Goal: Task Accomplishment & Management: Manage account settings

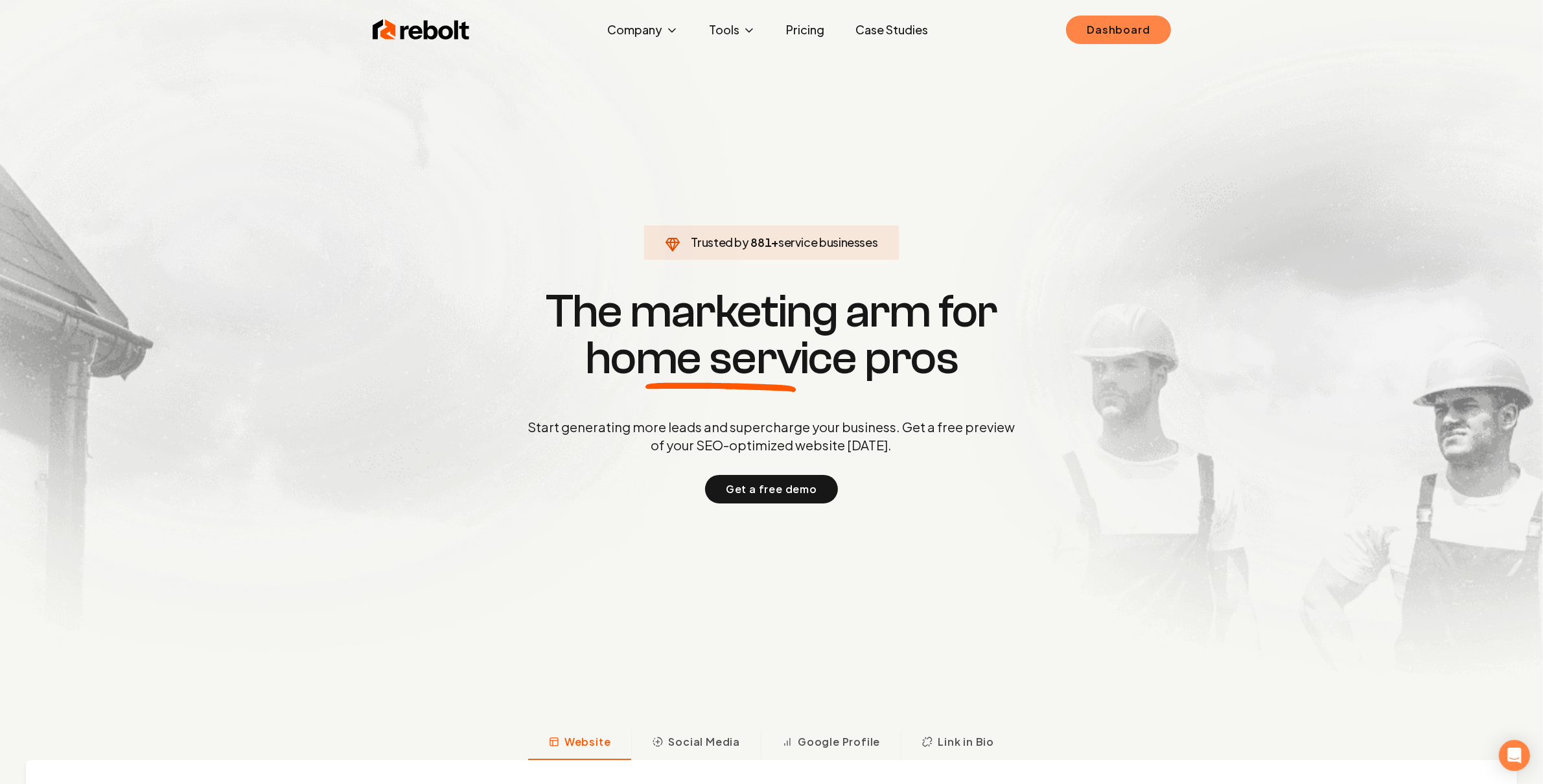
click at [1140, 43] on link "Dashboard" at bounding box center [1118, 29] width 104 height 28
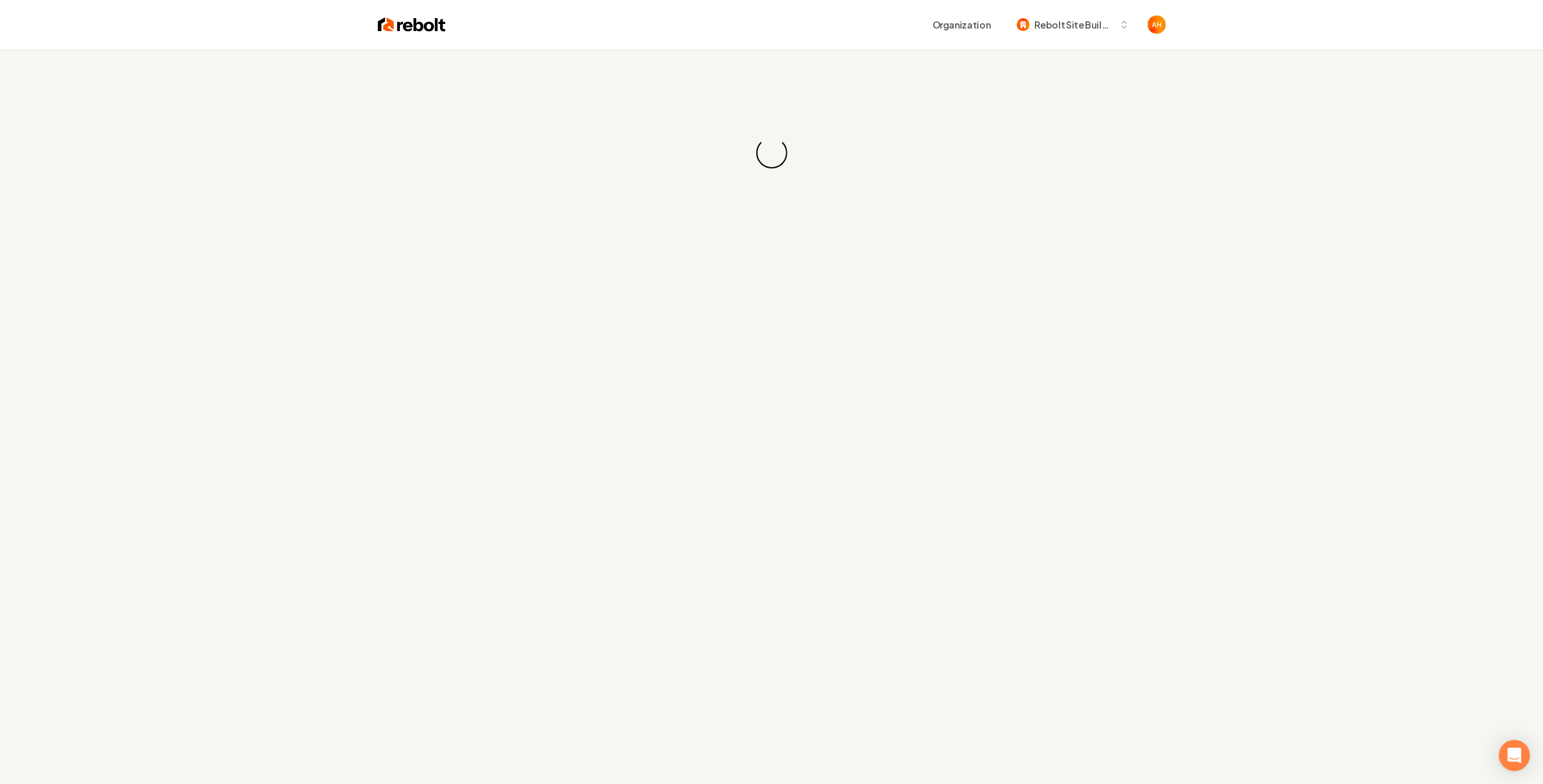
click at [853, 54] on div "Loading... Loading..." at bounding box center [772, 153] width 1543 height 207
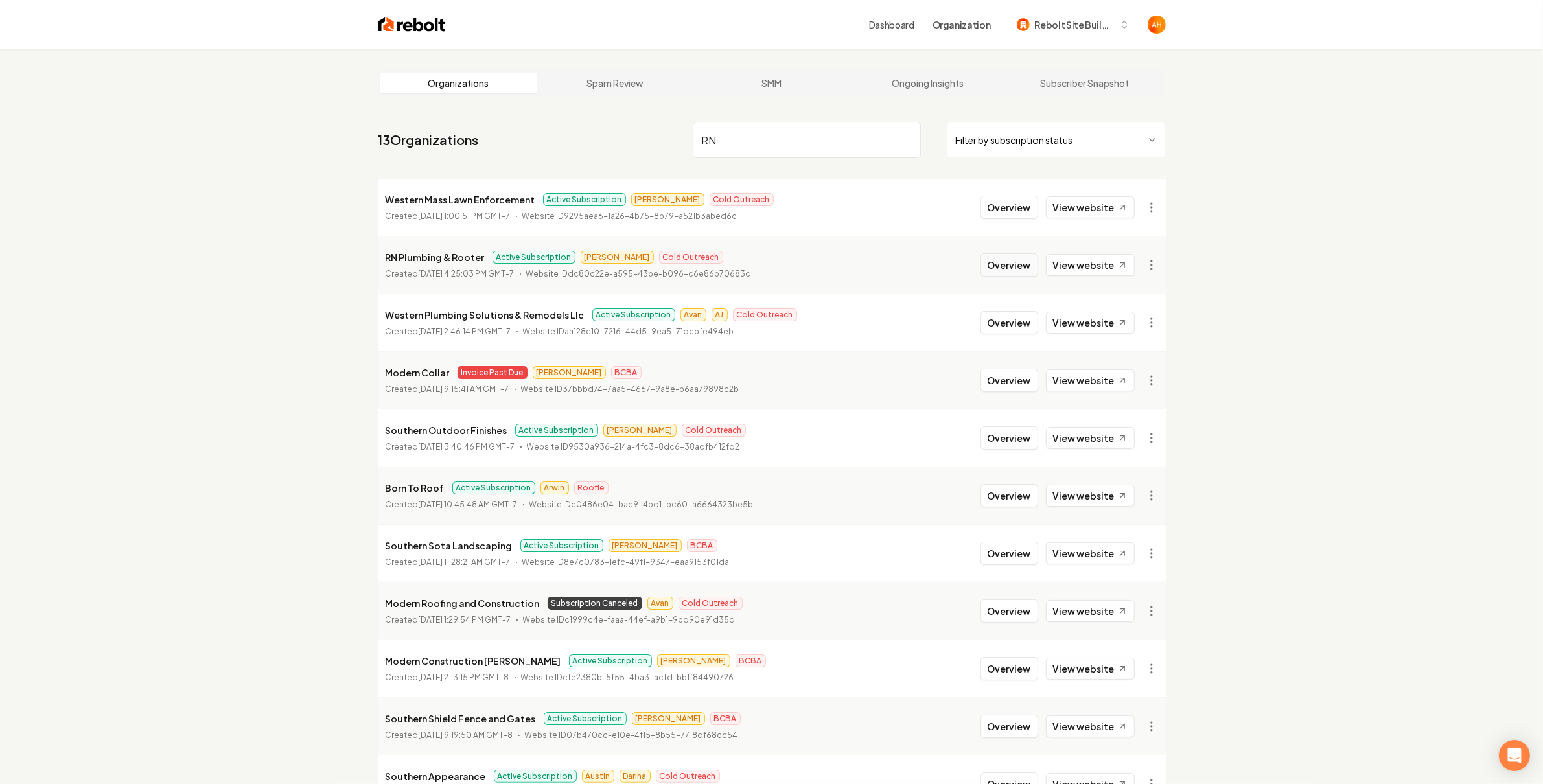
type input "RN"
click at [1031, 270] on button "Overview" at bounding box center [1009, 264] width 58 height 24
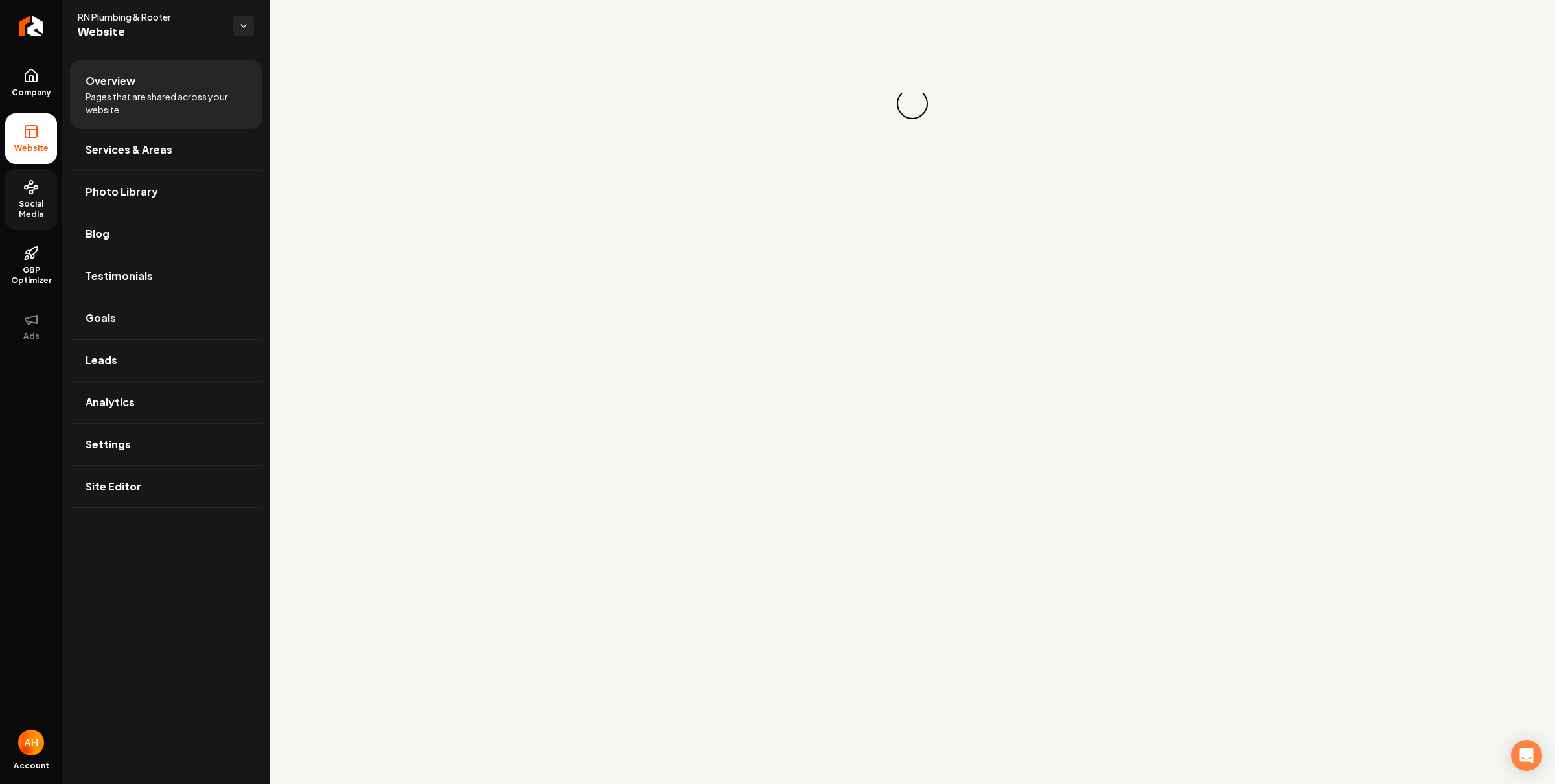
click at [21, 199] on span "Social Media" at bounding box center [31, 209] width 52 height 21
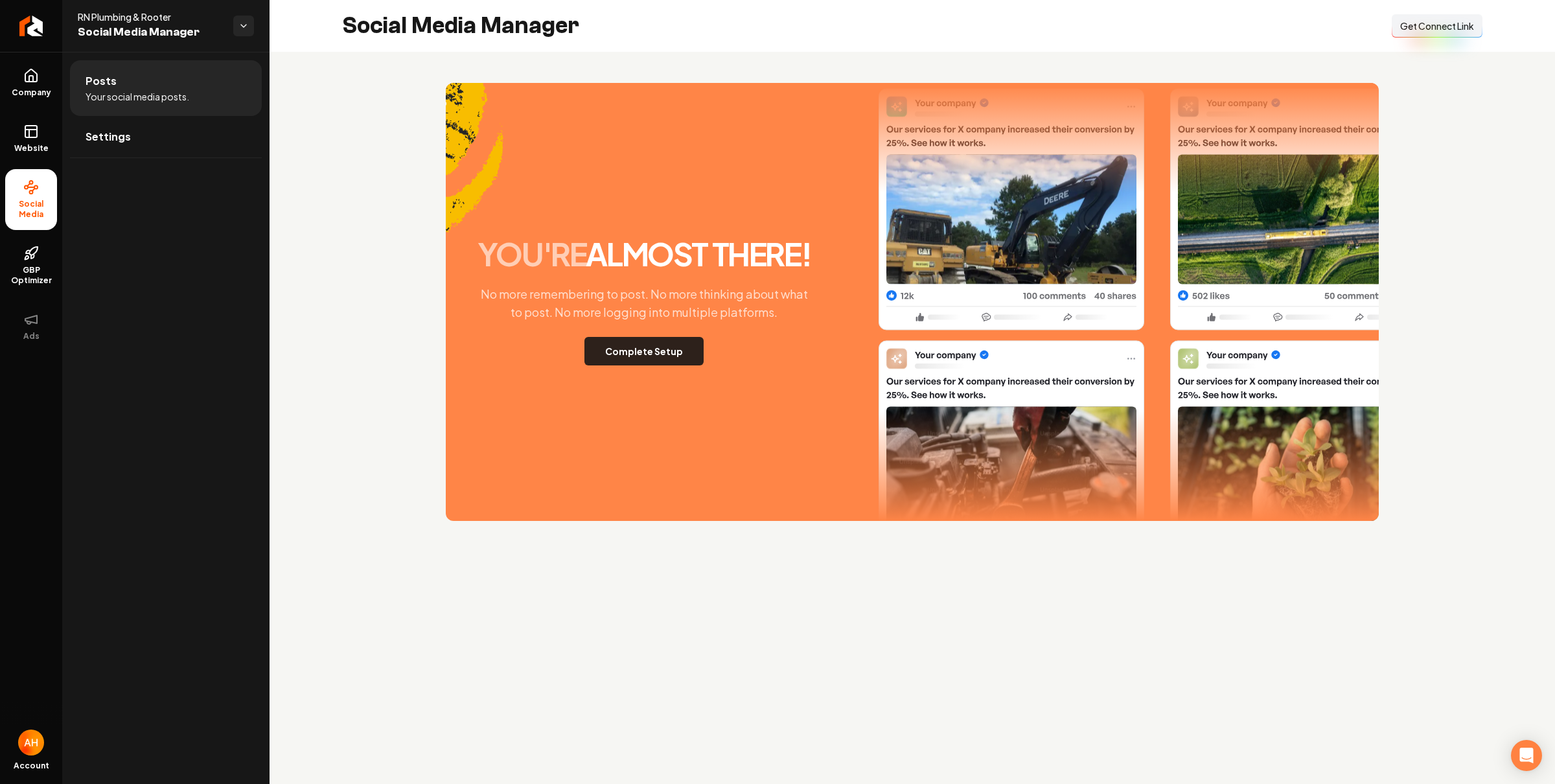
click at [646, 346] on button "Complete Setup" at bounding box center [644, 350] width 119 height 28
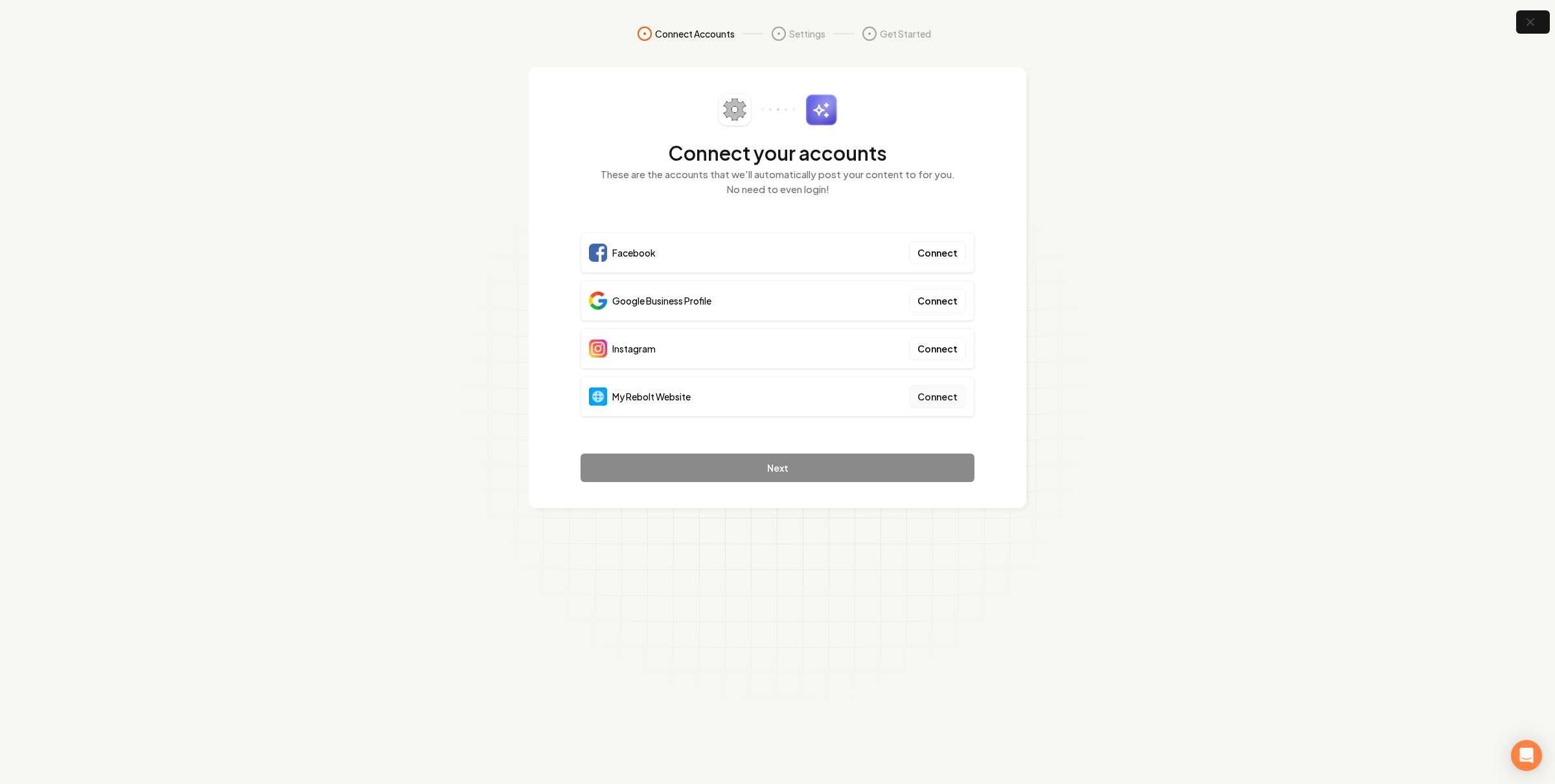
click at [924, 402] on button "Connect" at bounding box center [938, 396] width 57 height 24
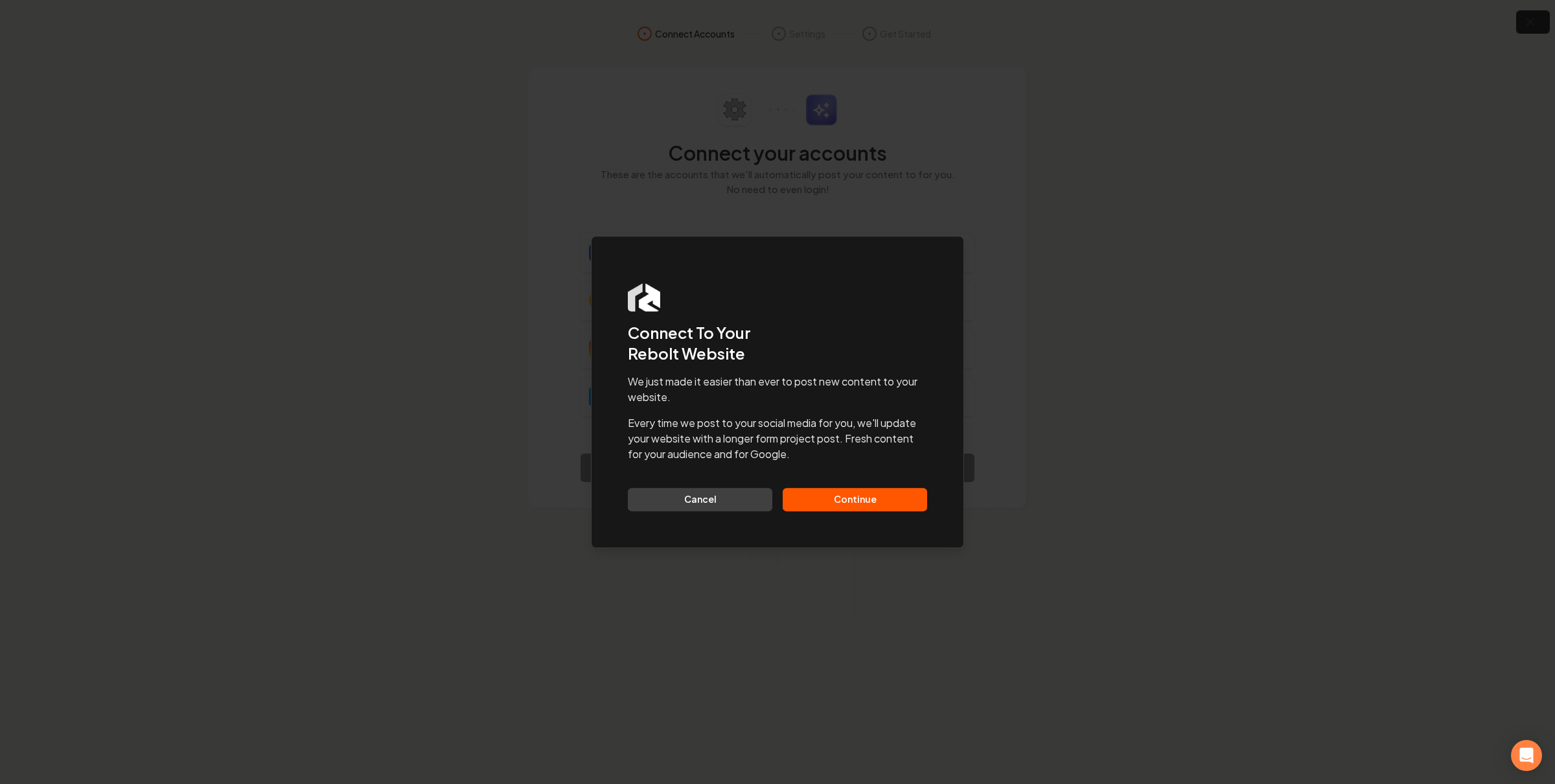
click at [870, 493] on button "Continue" at bounding box center [855, 499] width 145 height 24
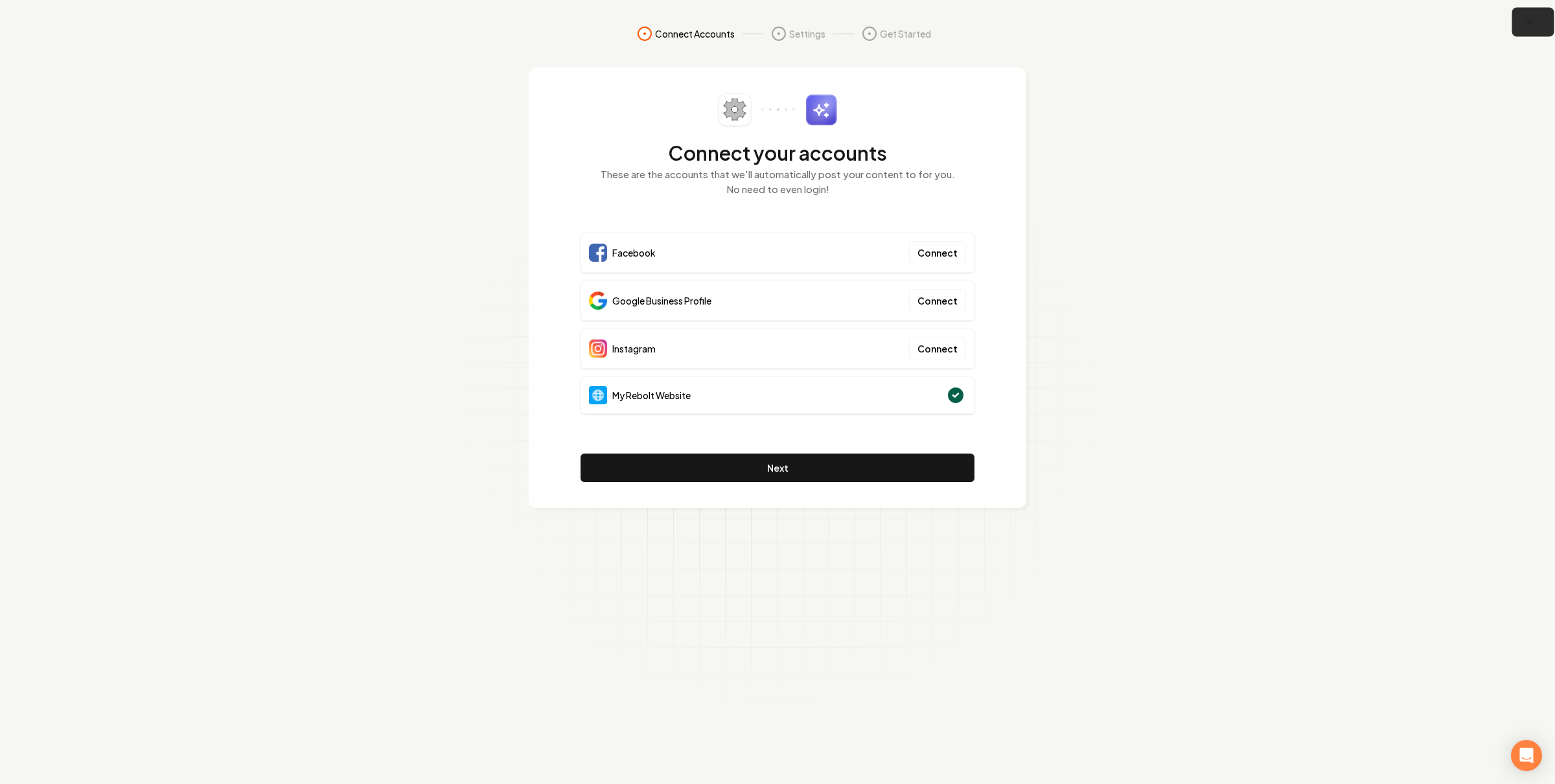
click at [1521, 21] on button "button" at bounding box center [1533, 22] width 42 height 29
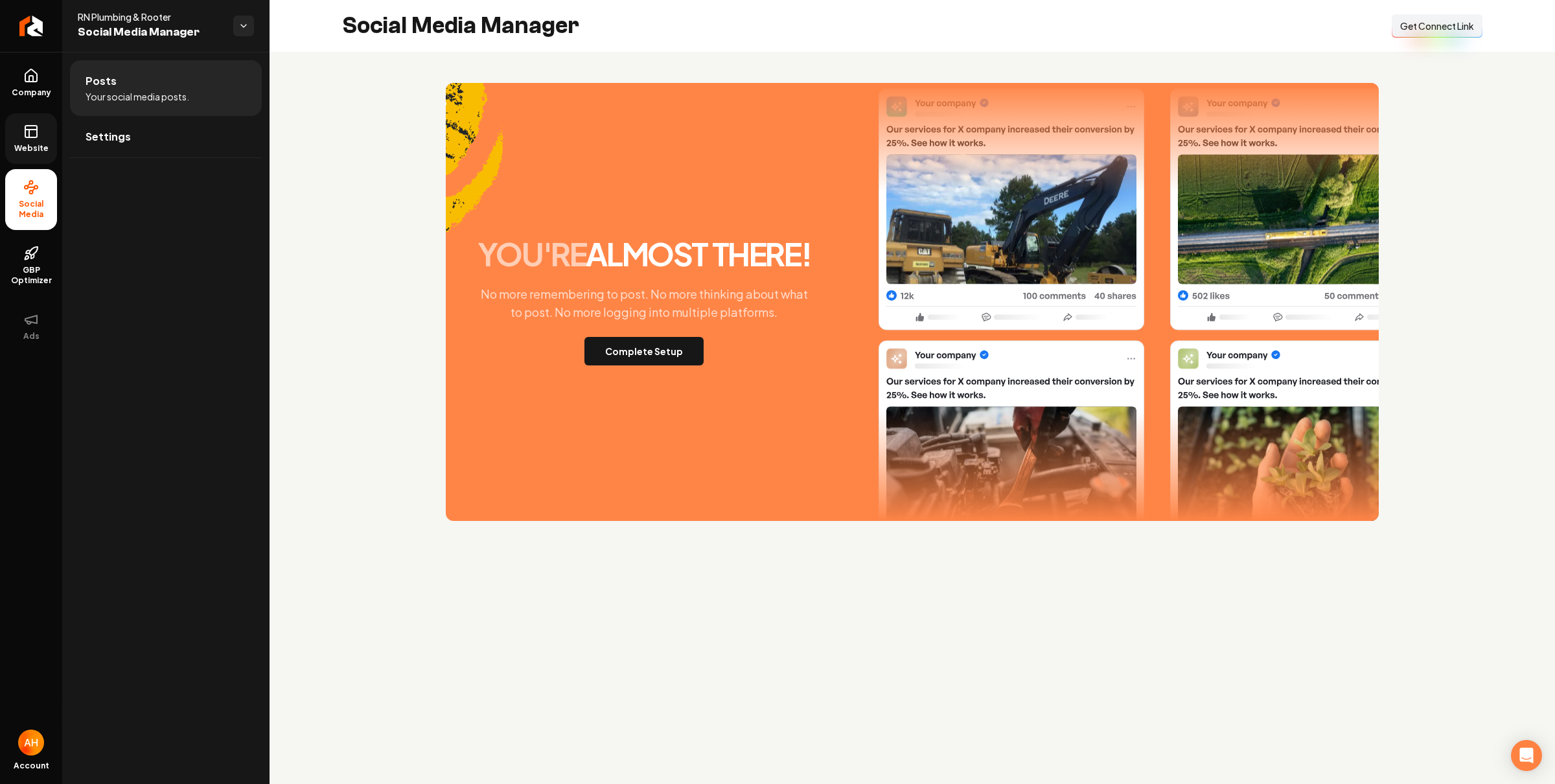
click at [24, 132] on icon at bounding box center [31, 131] width 15 height 15
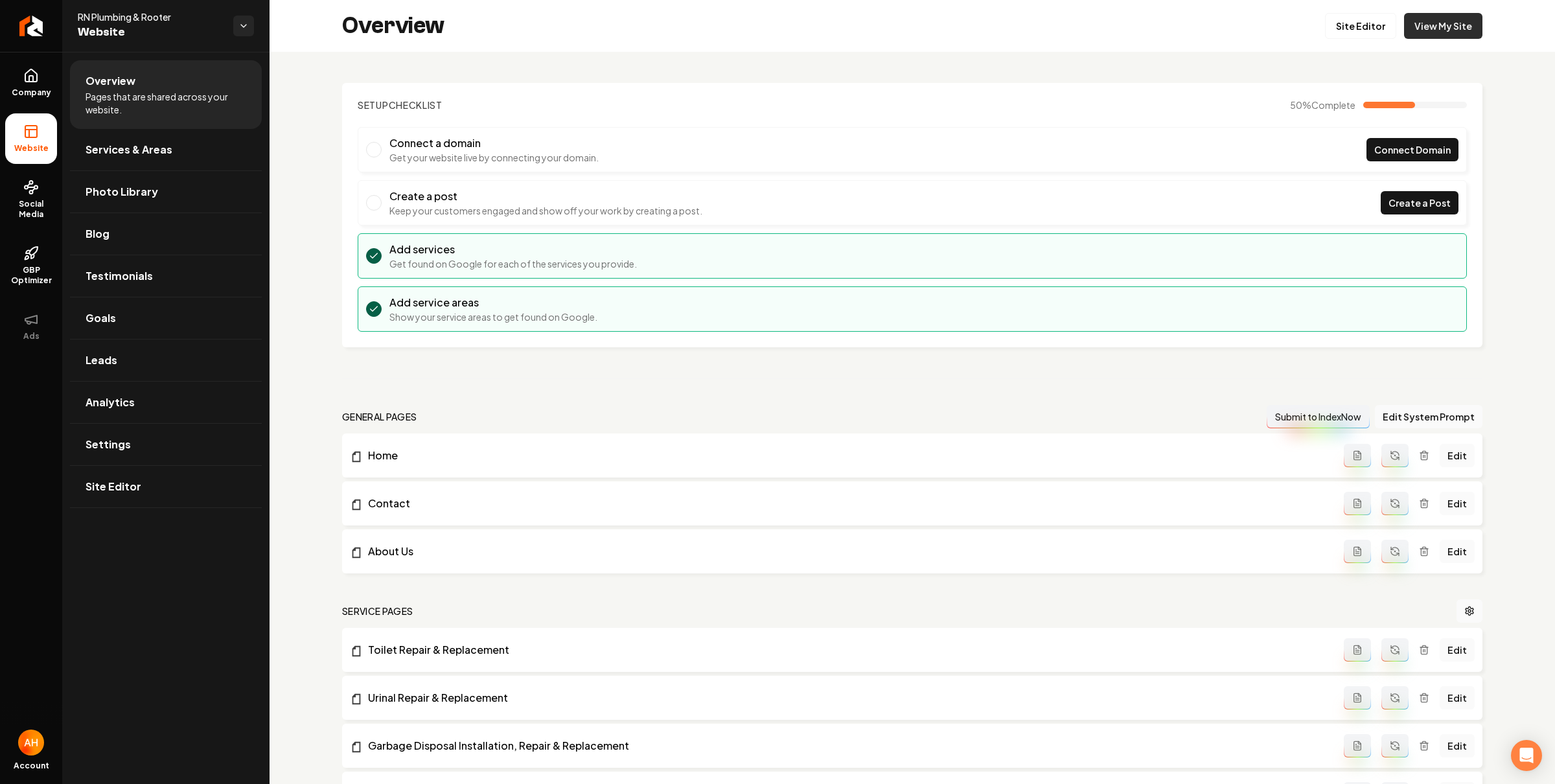
click at [1421, 16] on link "View My Site" at bounding box center [1443, 26] width 79 height 26
drag, startPoint x: 17, startPoint y: 192, endPoint x: 54, endPoint y: 191, distance: 37.0
click at [17, 192] on link "Social Media" at bounding box center [31, 200] width 52 height 61
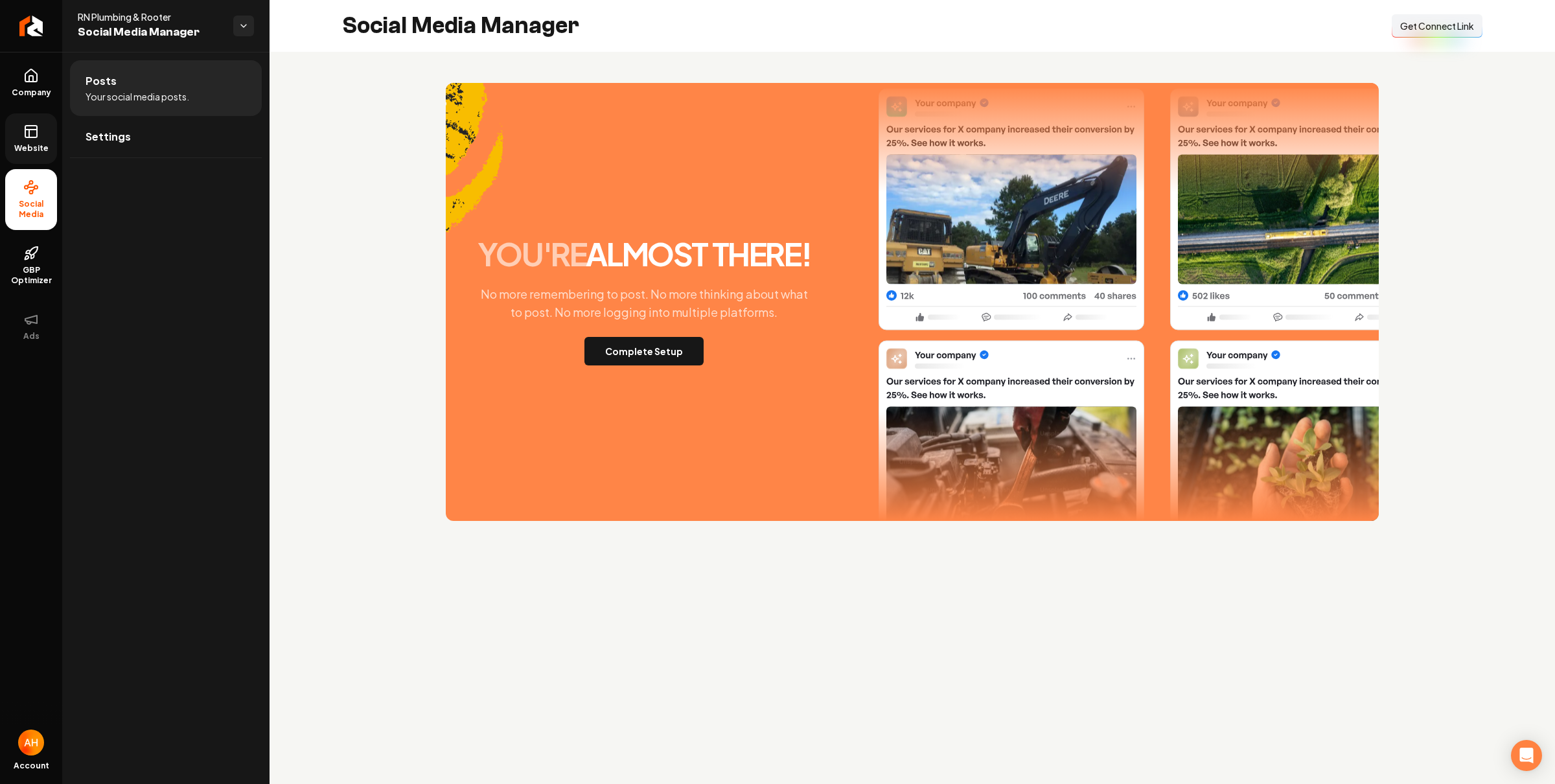
click at [1419, 37] on button "Connect Link Get Connect Link" at bounding box center [1437, 26] width 91 height 24
click at [157, 145] on link "Settings" at bounding box center [166, 136] width 192 height 41
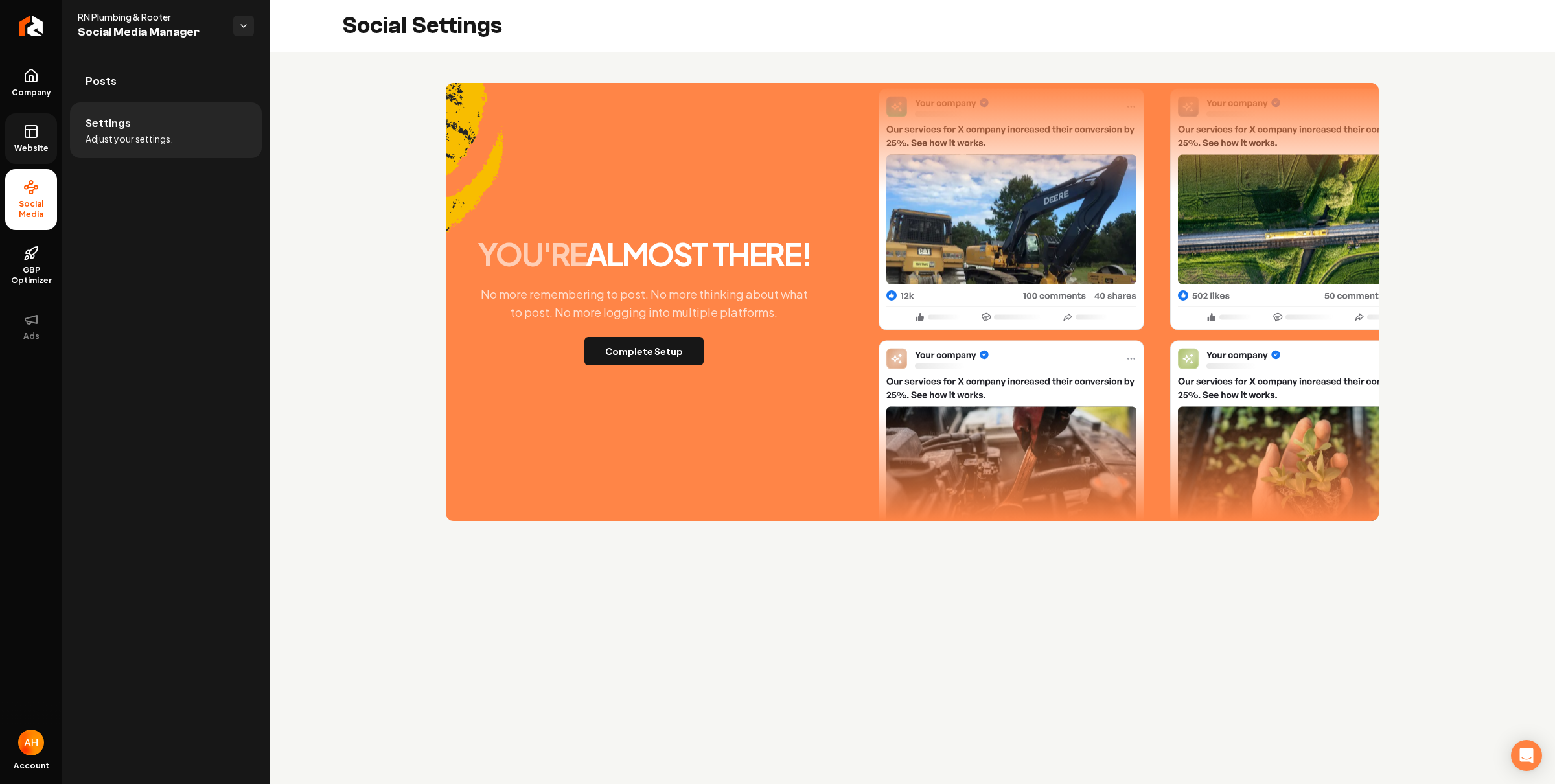
click at [34, 136] on icon at bounding box center [31, 131] width 15 height 15
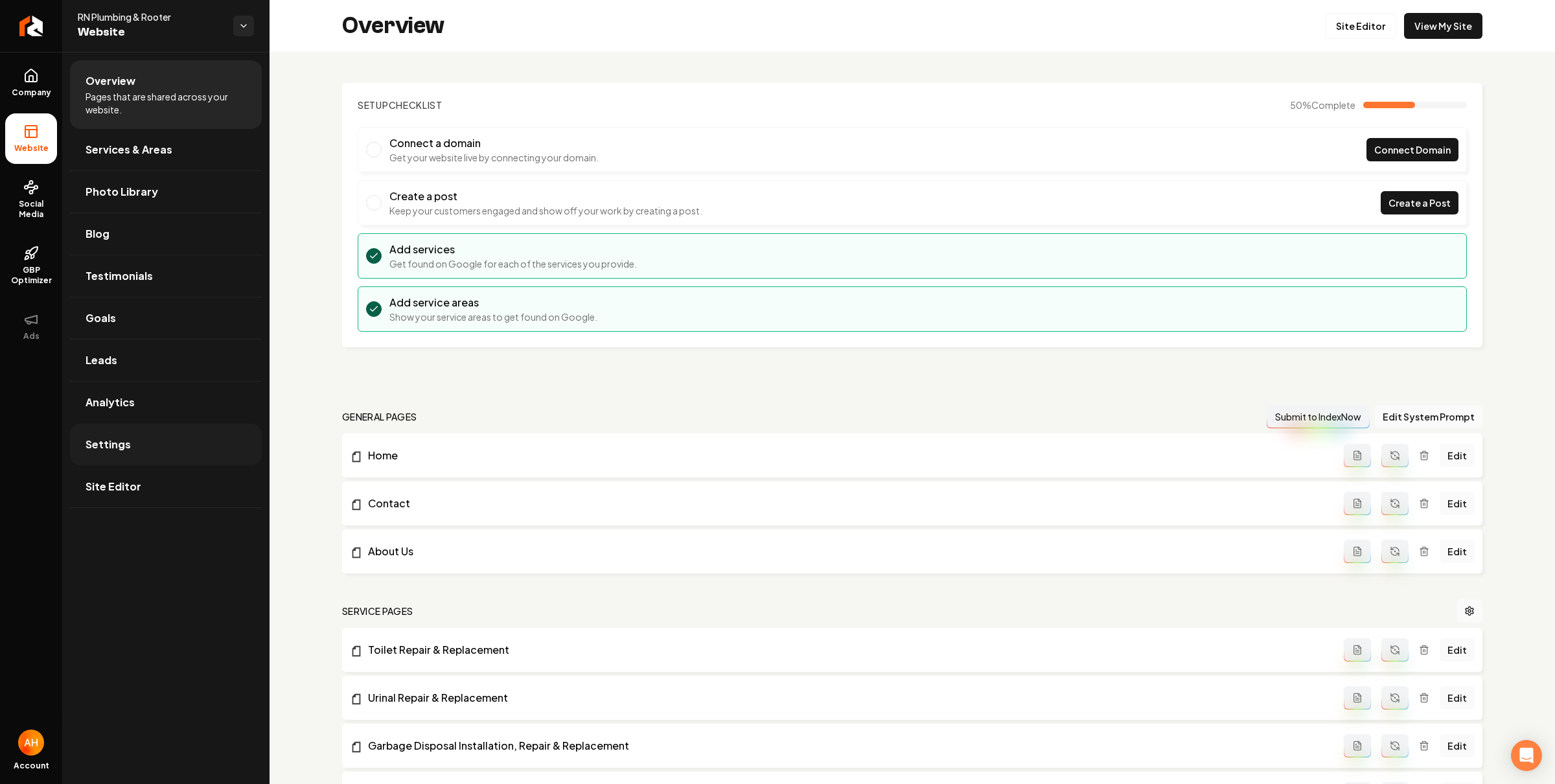
click at [153, 446] on link "Settings" at bounding box center [166, 444] width 192 height 41
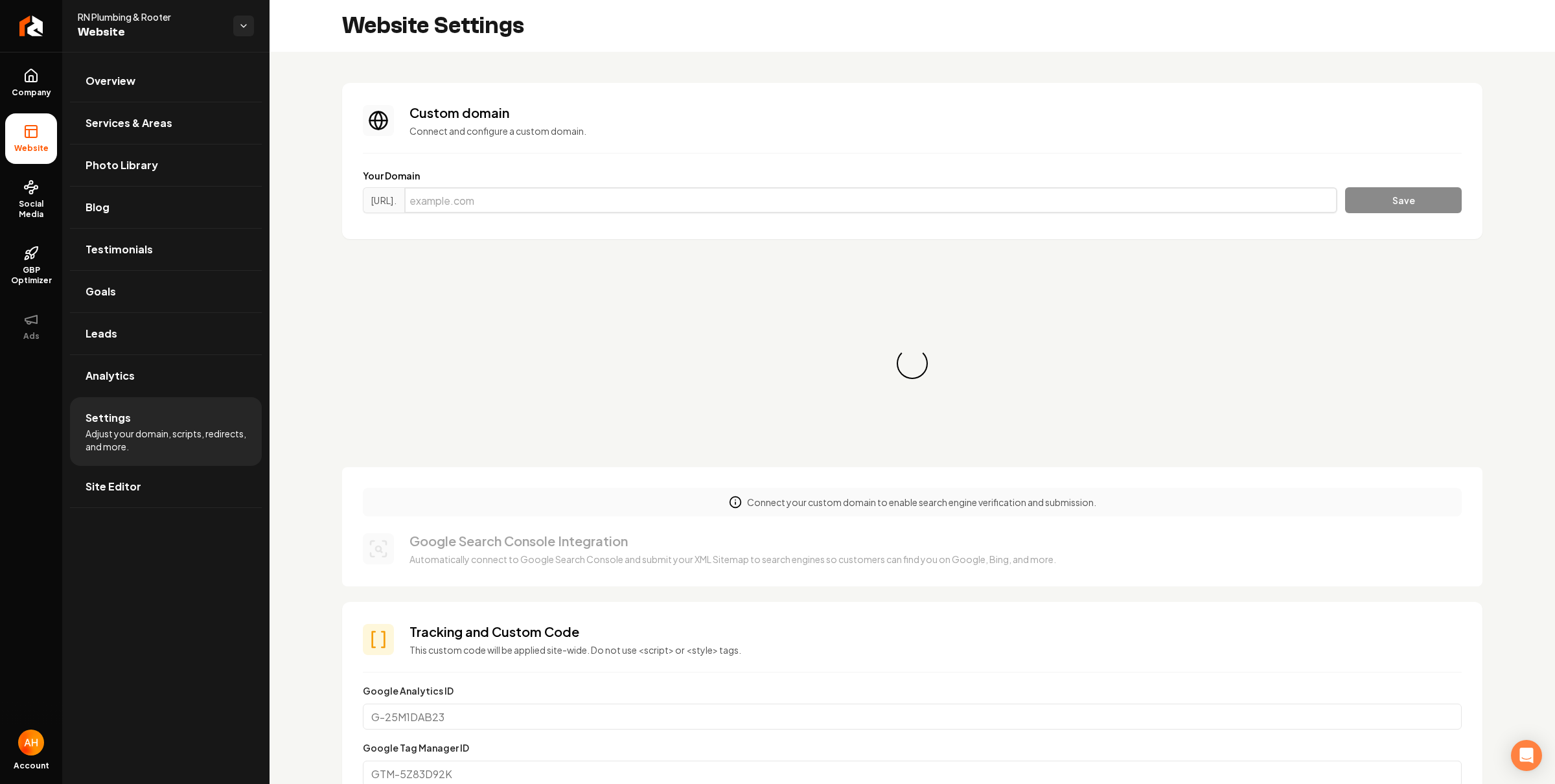
click at [524, 194] on input "Main content area" at bounding box center [870, 200] width 933 height 26
paste input "rnplumbingandrooter.com"
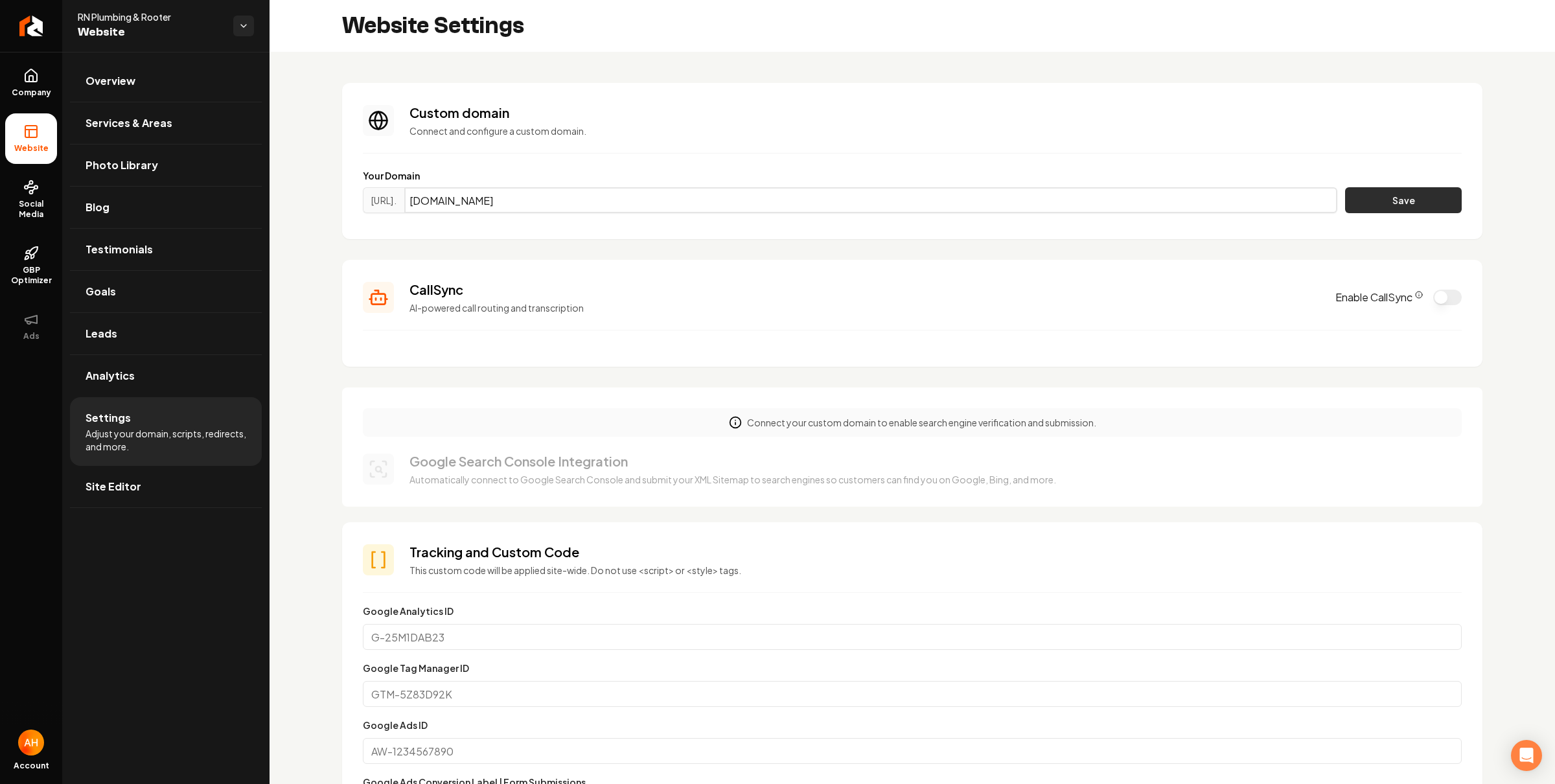
type input "rnplumbingandrooter.com"
click at [1393, 201] on button "Save" at bounding box center [1403, 200] width 117 height 26
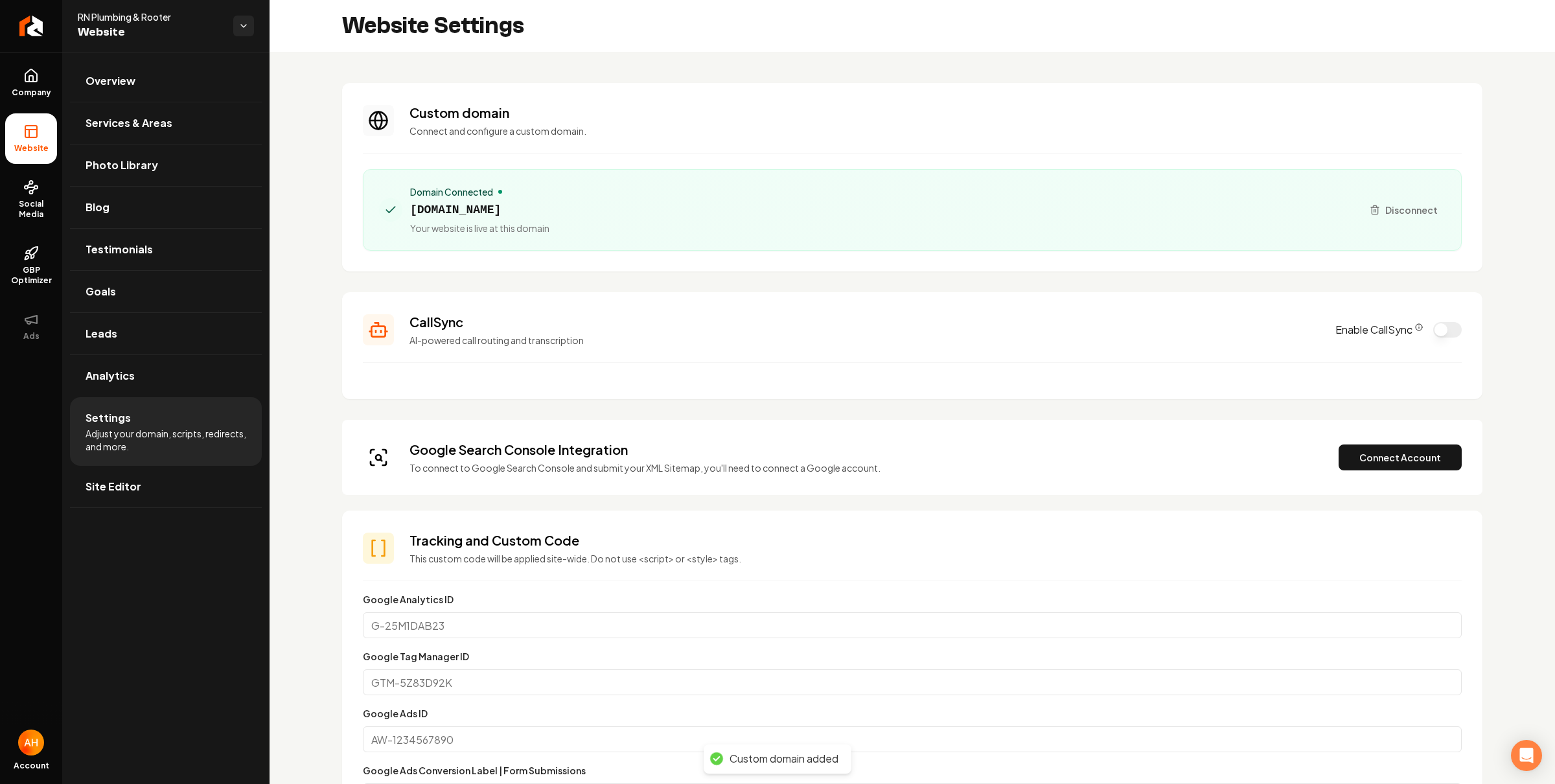
click at [520, 213] on span "rnplumbingandrooter.com" at bounding box center [479, 210] width 139 height 18
click at [521, 211] on span "rnplumbingandrooter.com" at bounding box center [479, 210] width 139 height 18
copy span "rnplumbingandrooter"
click at [545, 213] on span "rnplumbingandrooter.com" at bounding box center [479, 210] width 139 height 18
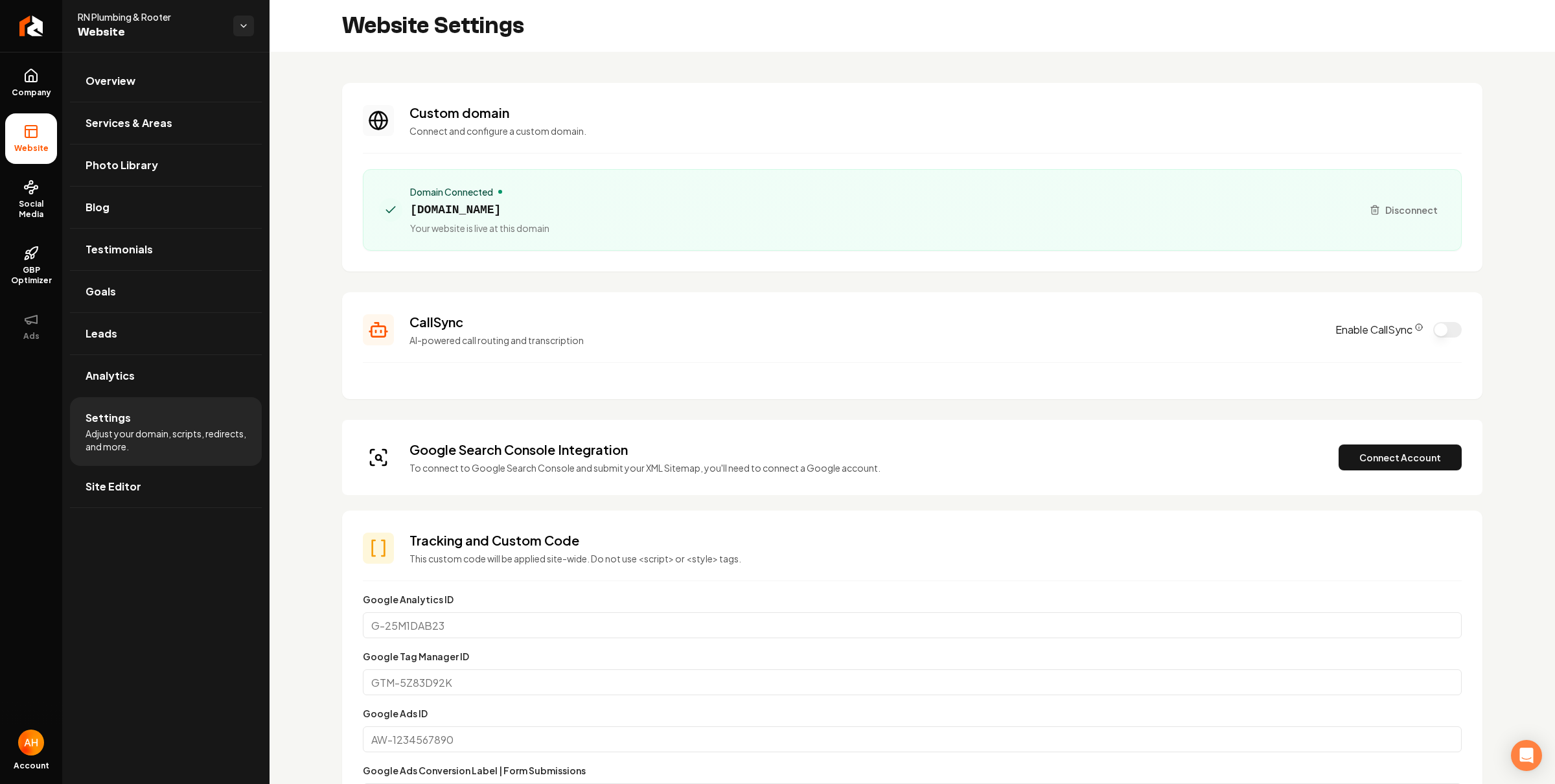
click at [545, 213] on span "rnplumbingandrooter.com" at bounding box center [479, 210] width 139 height 18
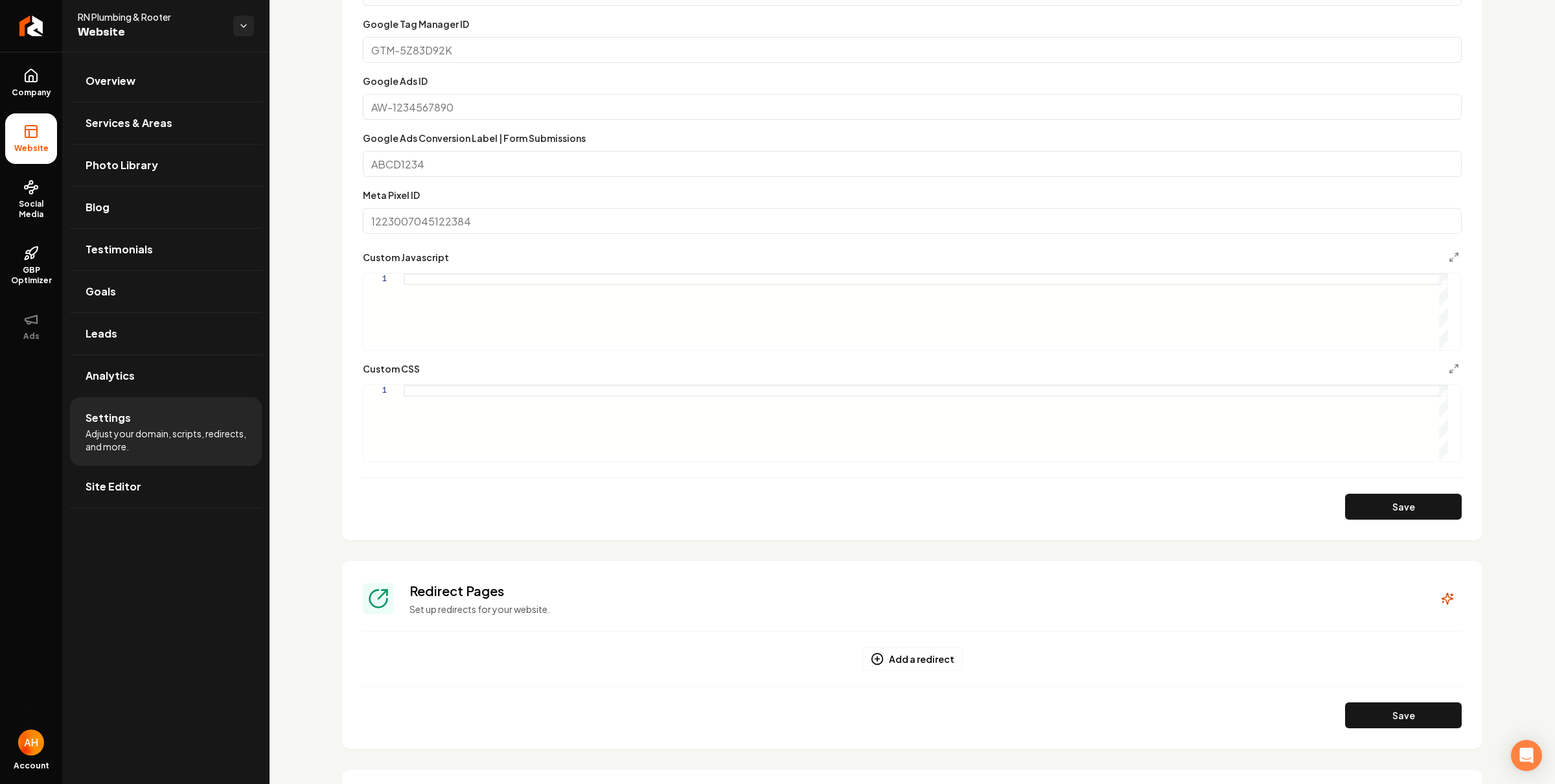
scroll to position [830, 0]
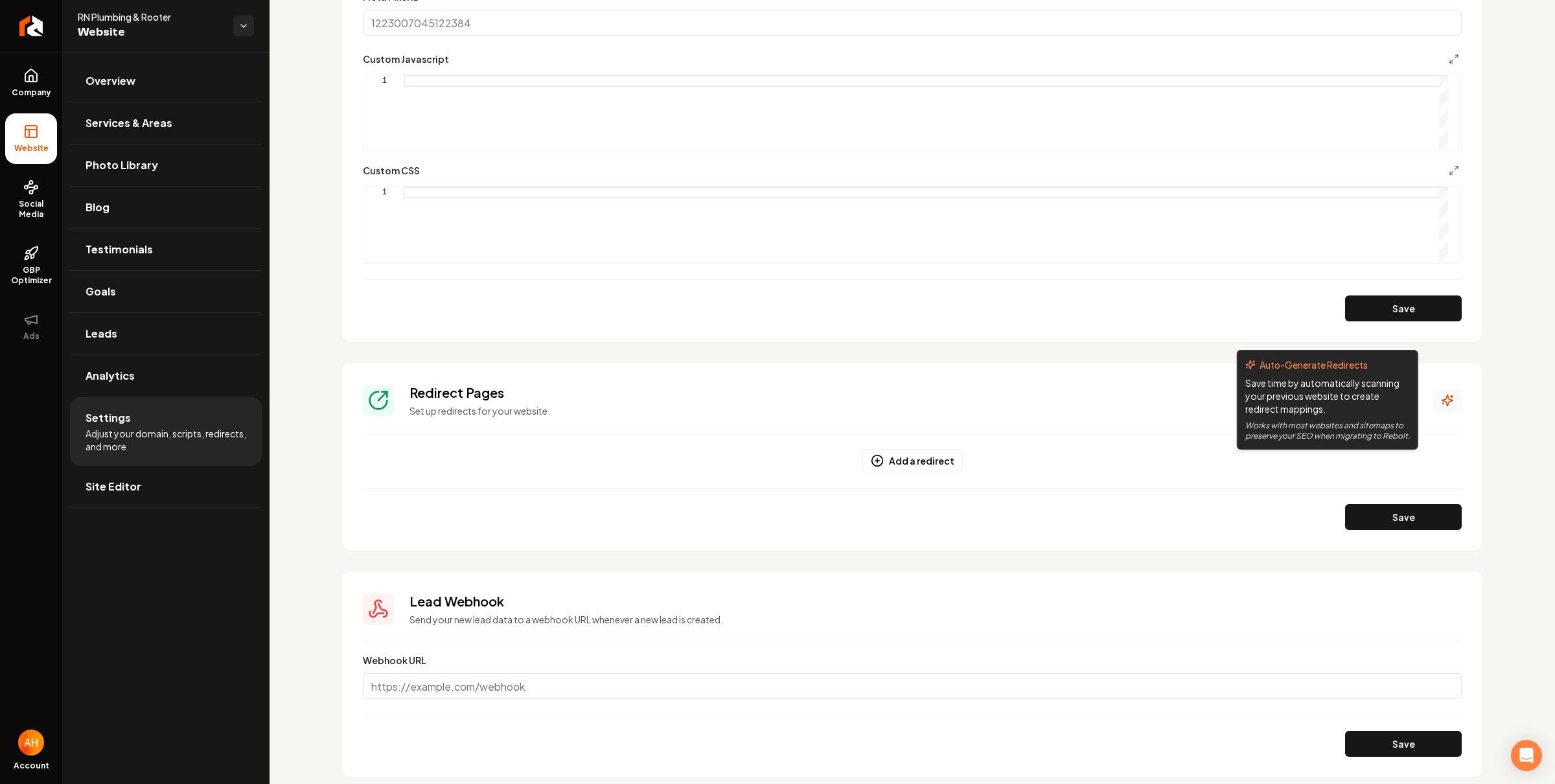
click at [1441, 397] on icon "Main content area" at bounding box center [1447, 400] width 13 height 13
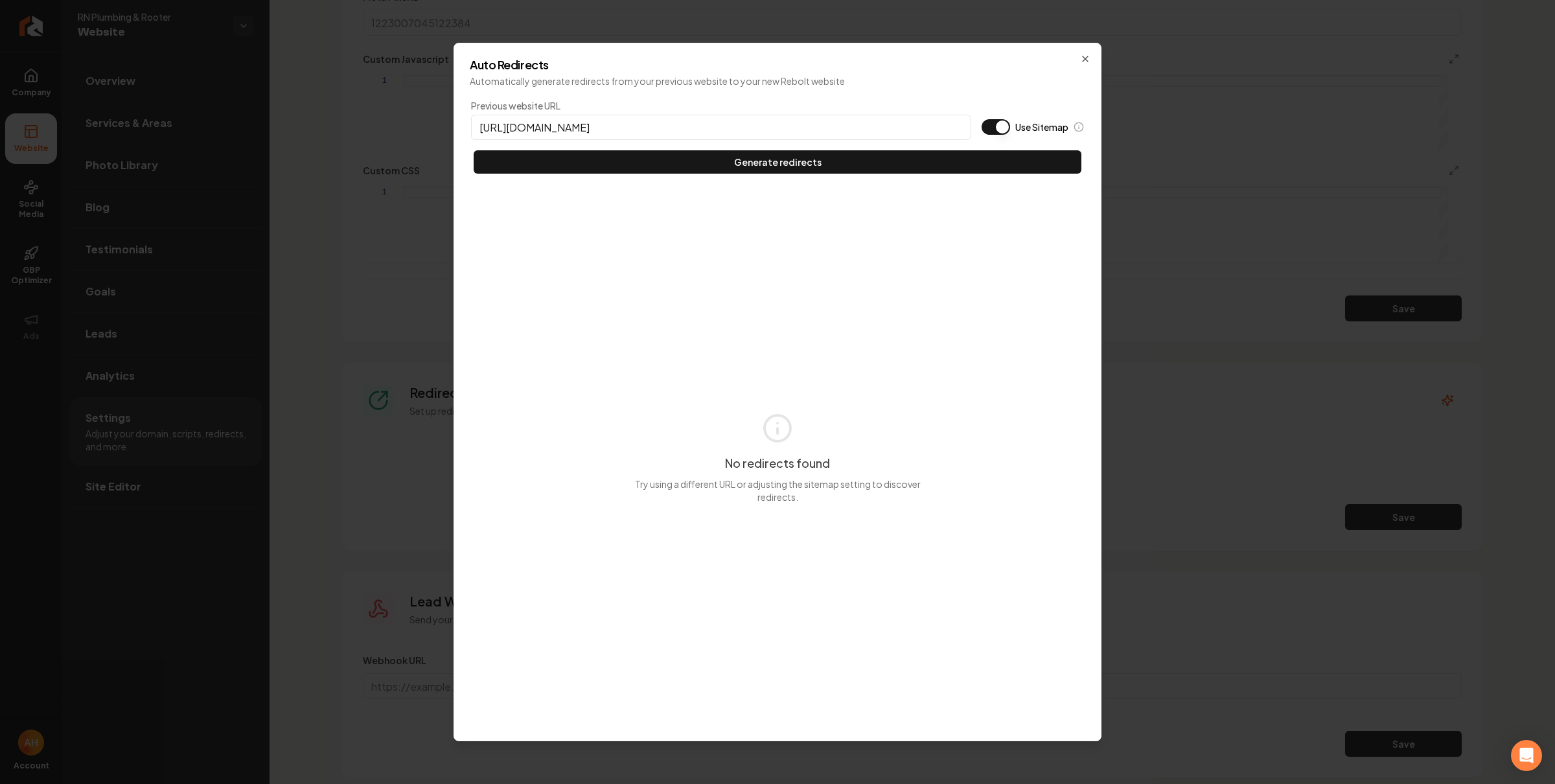
type input "https://rnplumbingandrooter.com"
type button "on"
click at [982, 119] on button "Use Sitemap" at bounding box center [996, 126] width 28 height 15
click at [473, 150] on button "Generate redirects" at bounding box center [777, 162] width 608 height 24
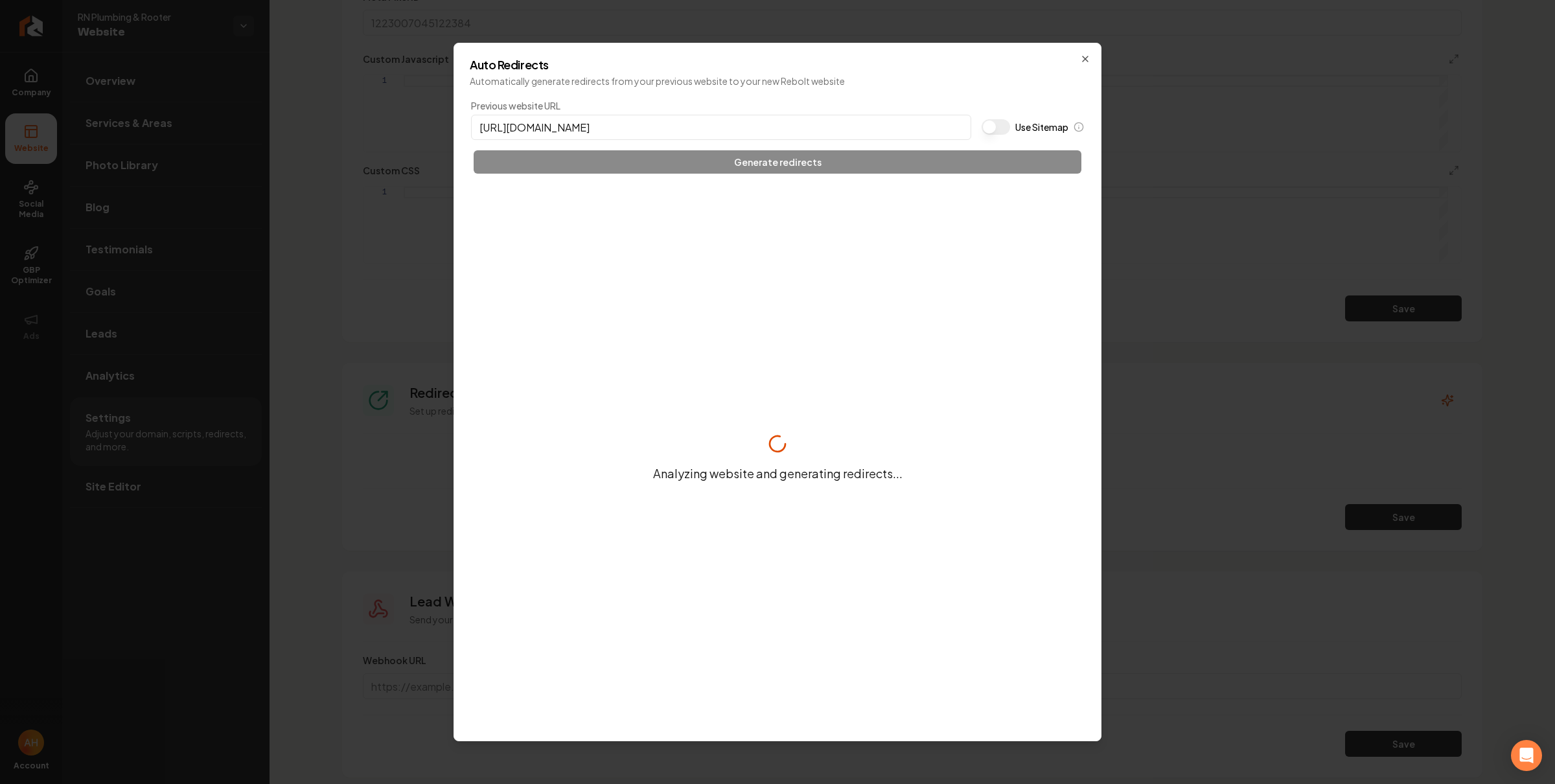
click at [771, 120] on input "https://rnplumbingandrooter.com" at bounding box center [721, 126] width 500 height 25
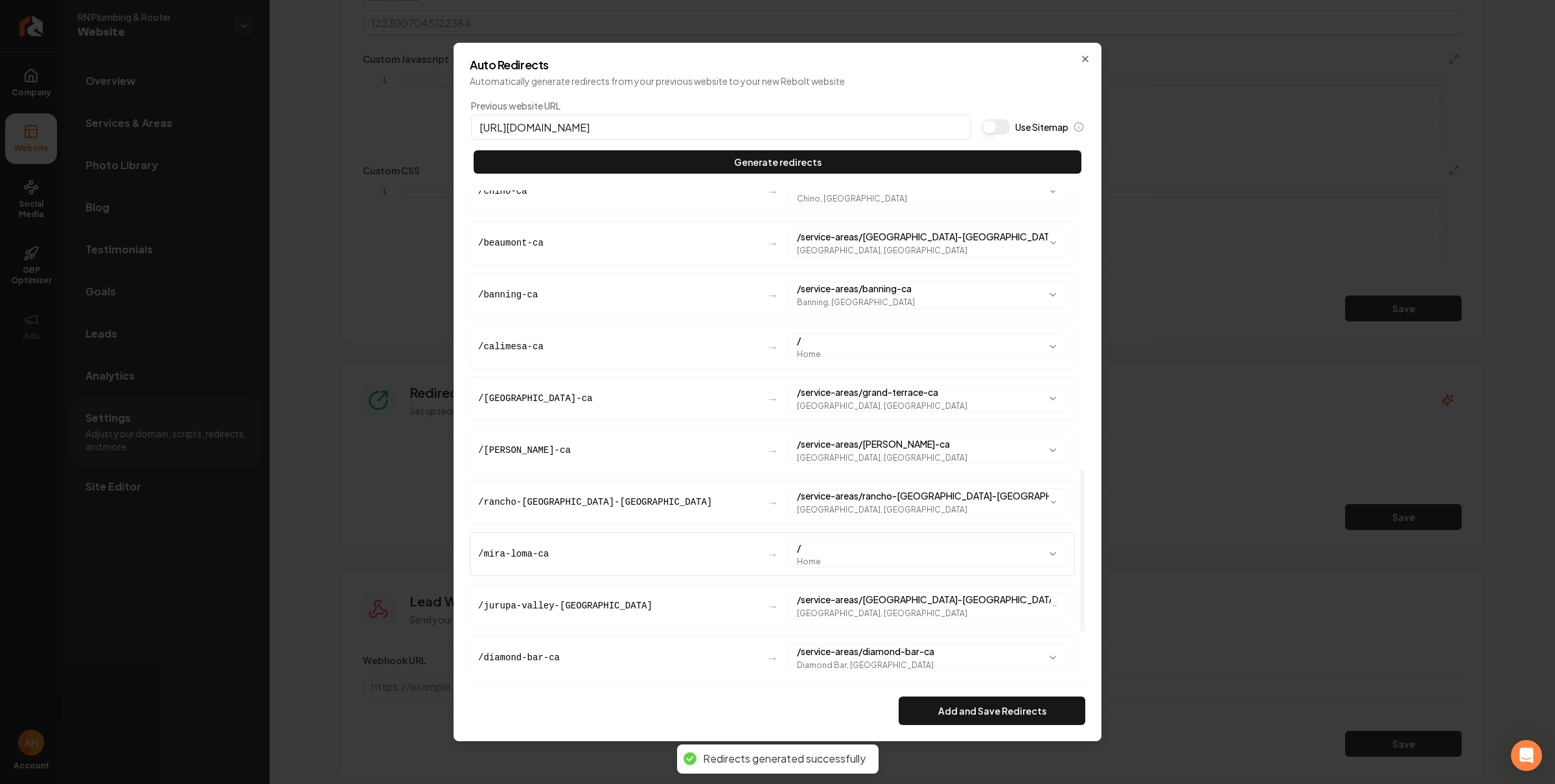
scroll to position [956, 0]
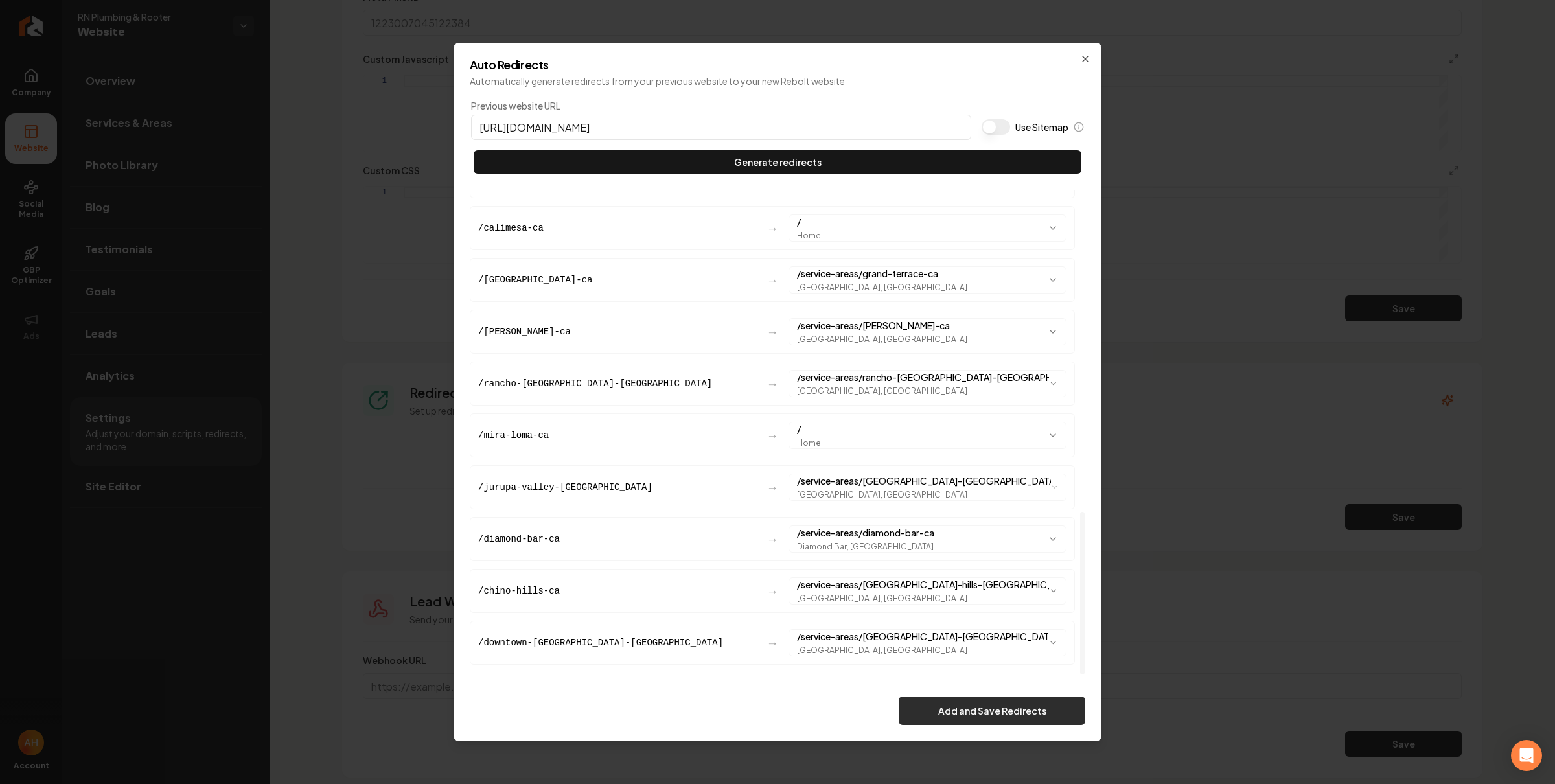
click at [980, 700] on button "Add and Save Redirects" at bounding box center [992, 710] width 187 height 28
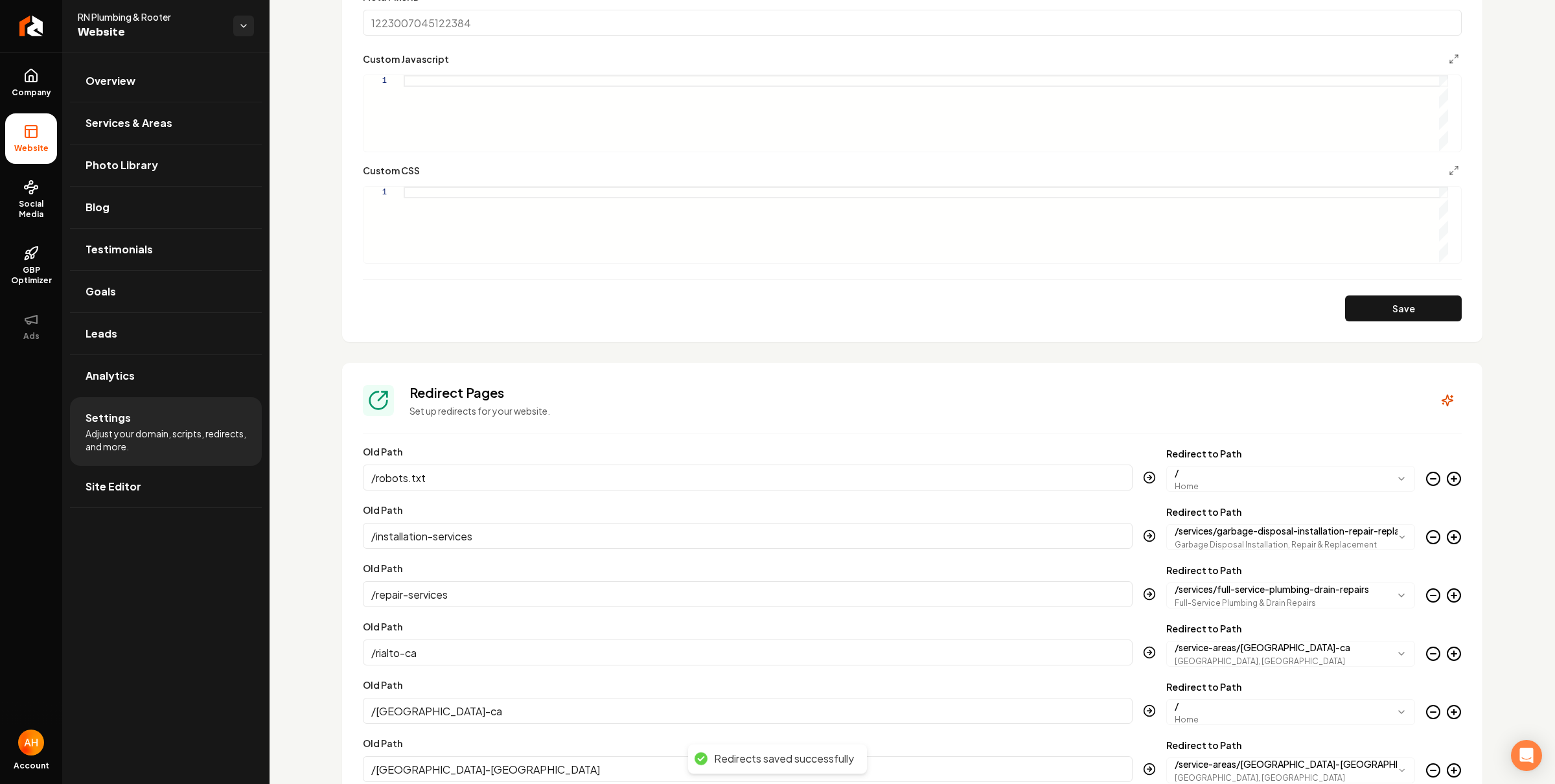
scroll to position [0, 0]
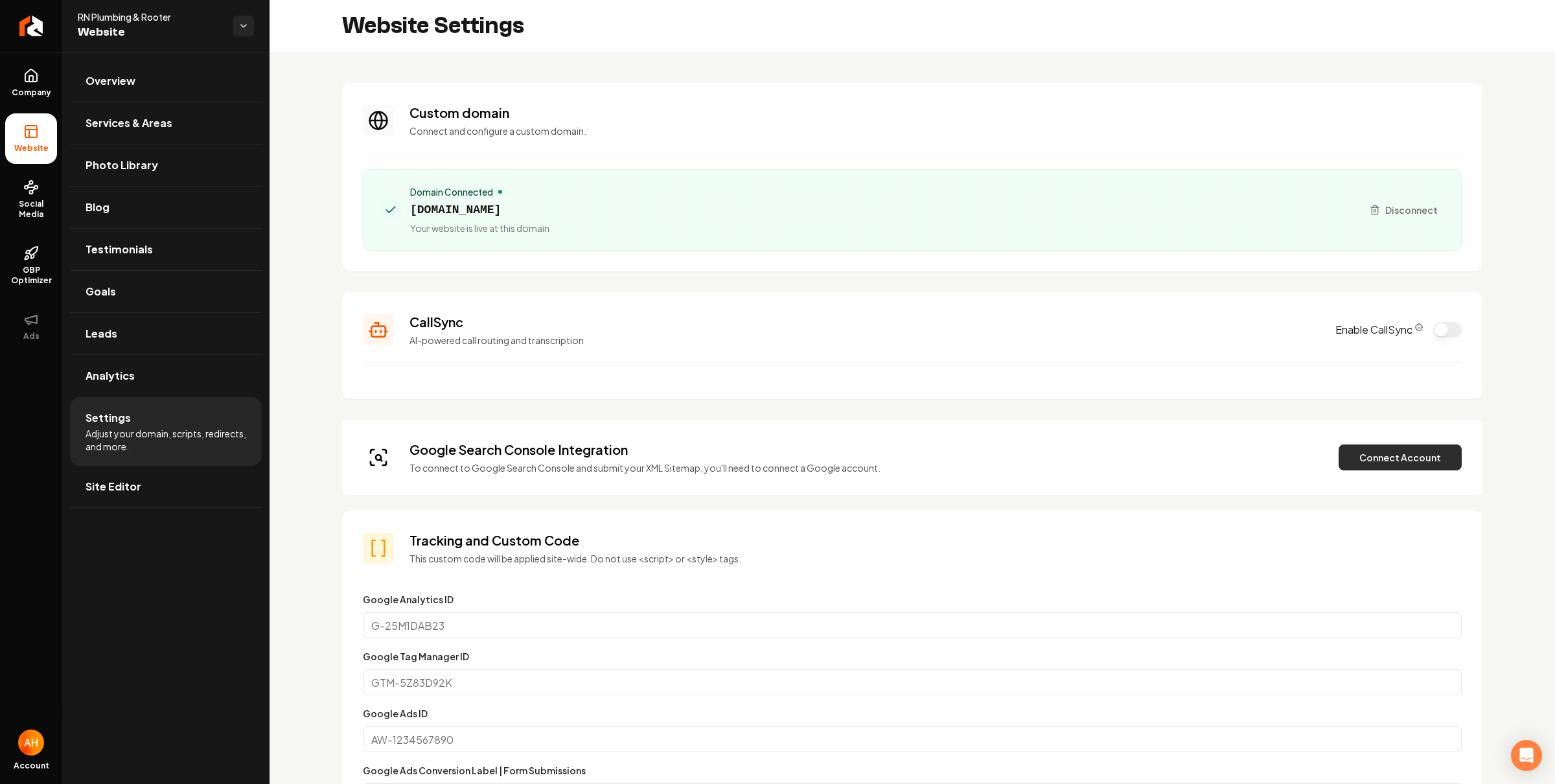
click at [1400, 464] on button "Connect Account" at bounding box center [1400, 457] width 123 height 26
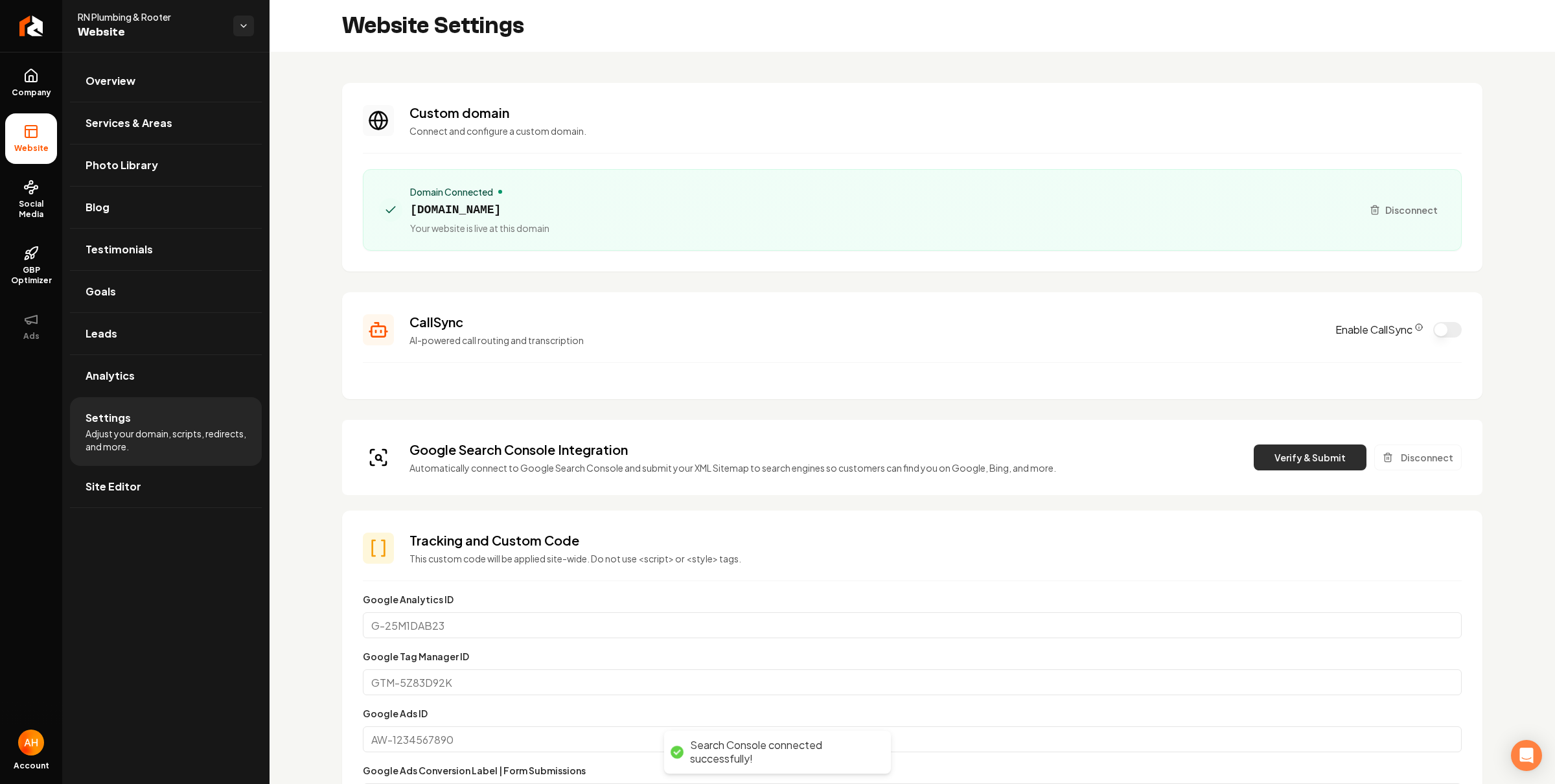
click at [1278, 453] on button "Verify & Submit" at bounding box center [1310, 457] width 113 height 26
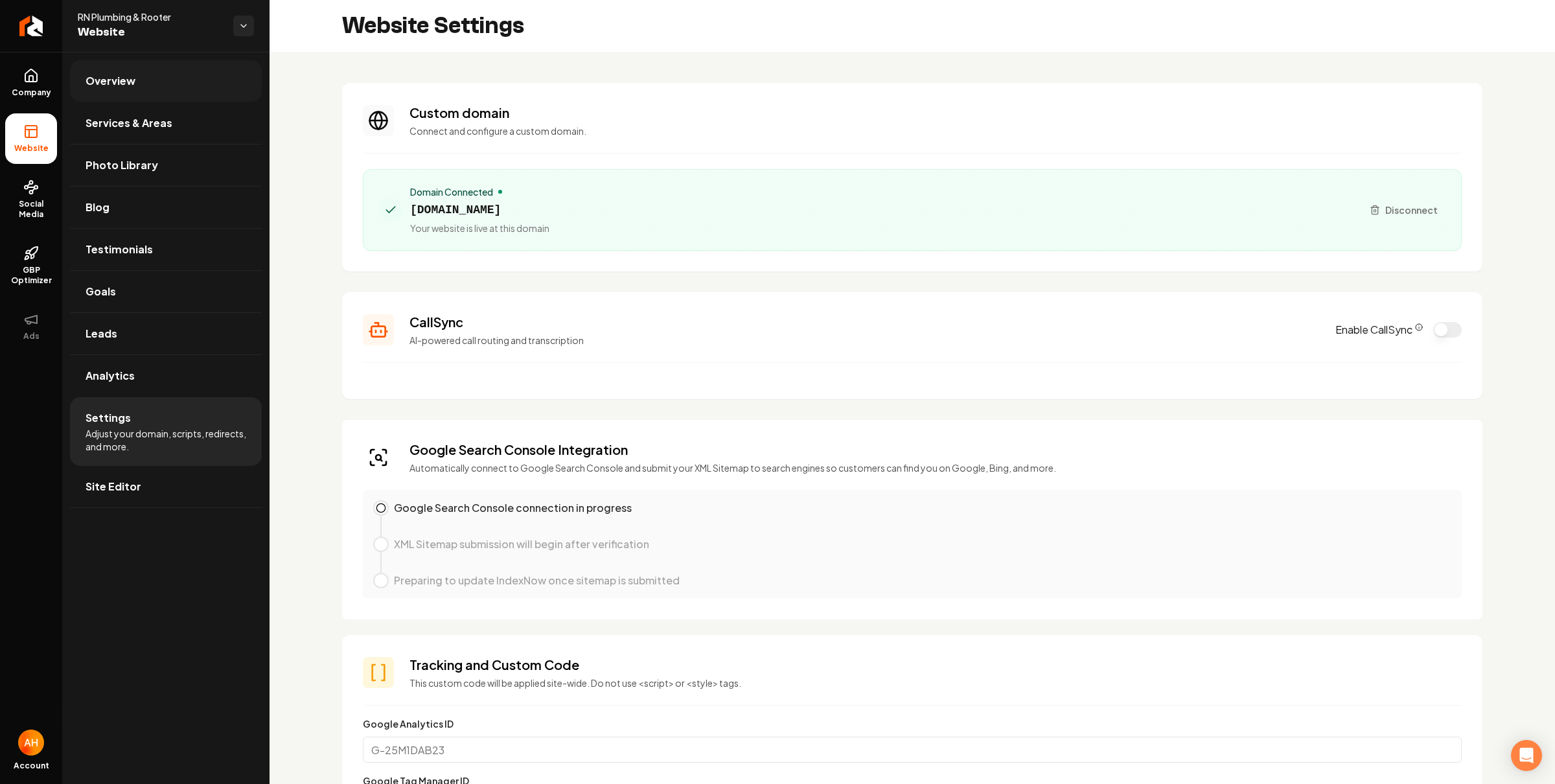
click at [194, 73] on link "Overview" at bounding box center [166, 81] width 192 height 41
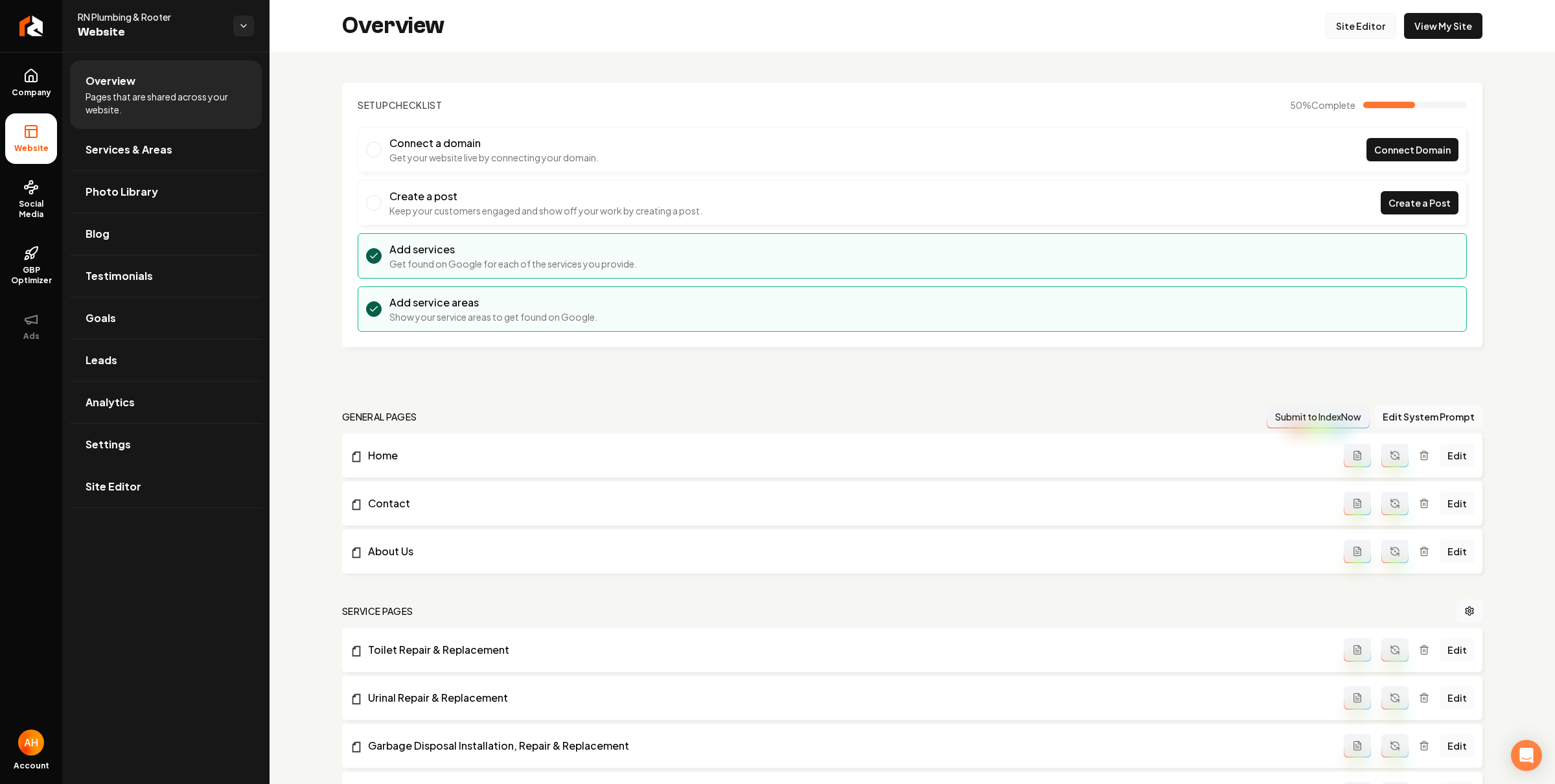
click at [1345, 15] on link "Site Editor" at bounding box center [1361, 26] width 72 height 26
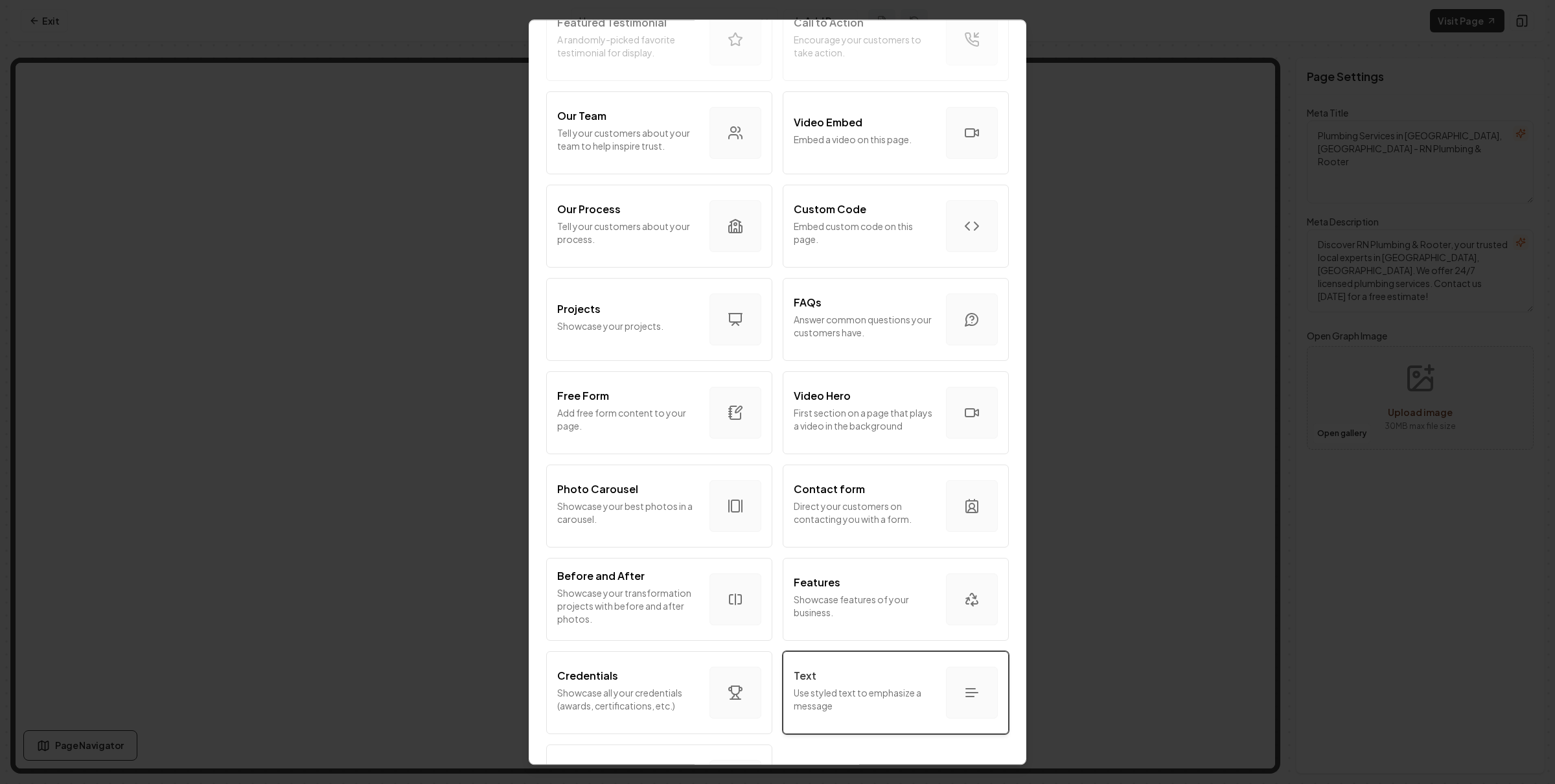
scroll to position [479, 0]
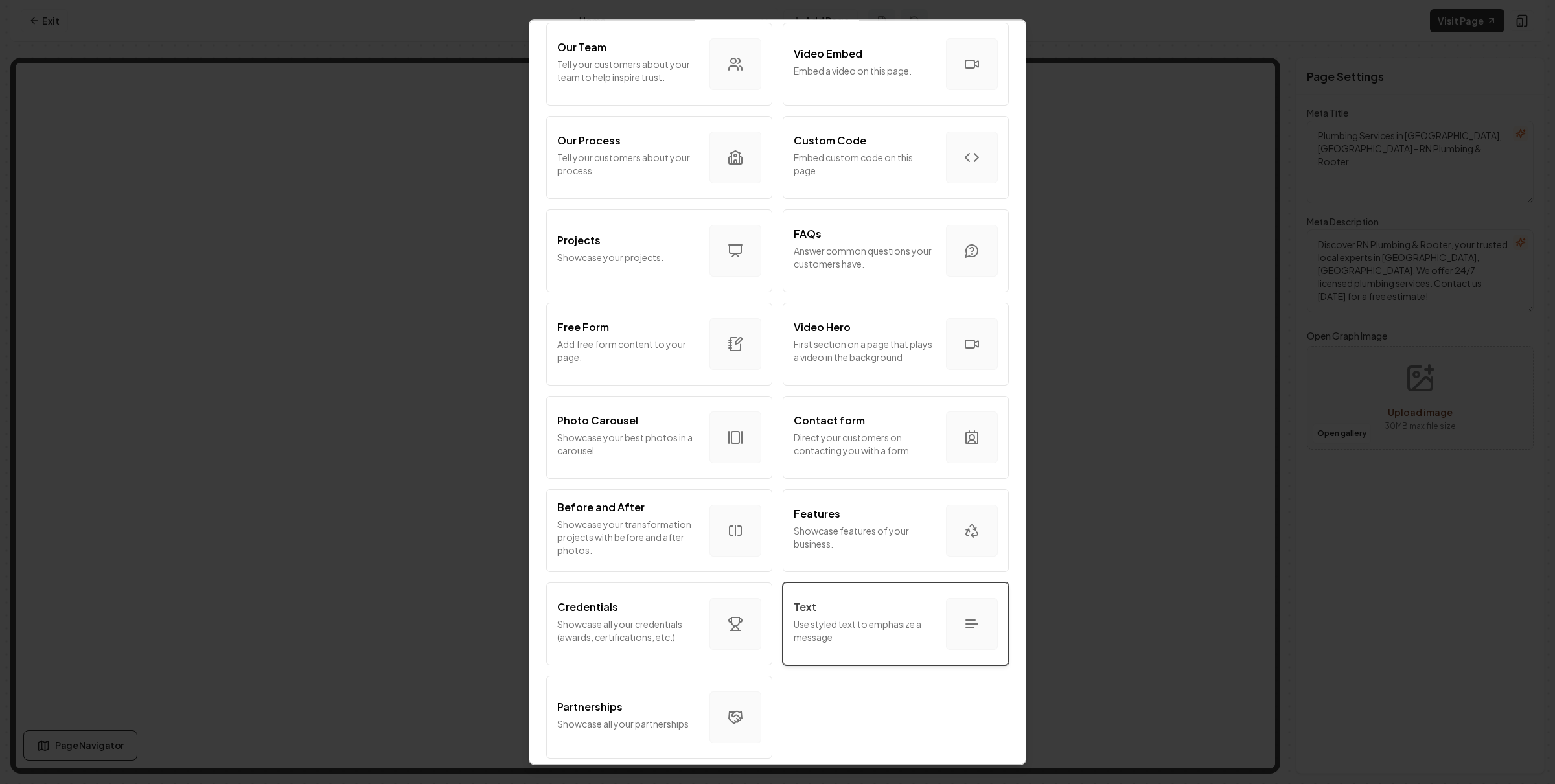
click at [823, 585] on button "Text Use styled text to emphasize a message" at bounding box center [896, 623] width 226 height 83
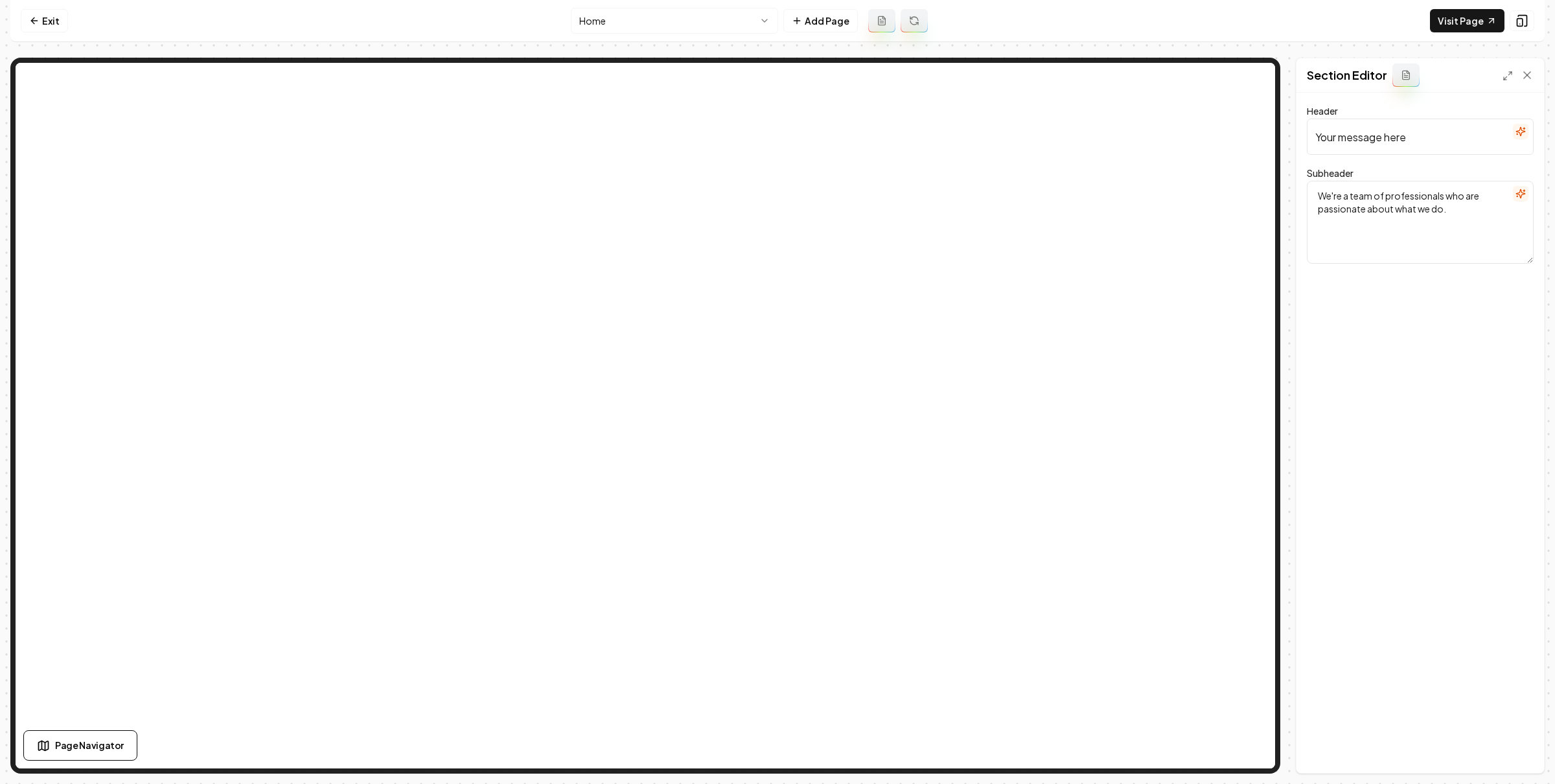
click at [1428, 136] on input "Your message here" at bounding box center [1420, 137] width 227 height 37
type input ""A Honest Trade A Heartbeat Away""
click at [1460, 213] on textarea "We're a team of professionals who are passionate about what we do." at bounding box center [1420, 222] width 227 height 83
drag, startPoint x: 1505, startPoint y: 747, endPoint x: 1324, endPoint y: 588, distance: 240.9
click at [1505, 747] on button "Save" at bounding box center [1515, 750] width 38 height 24
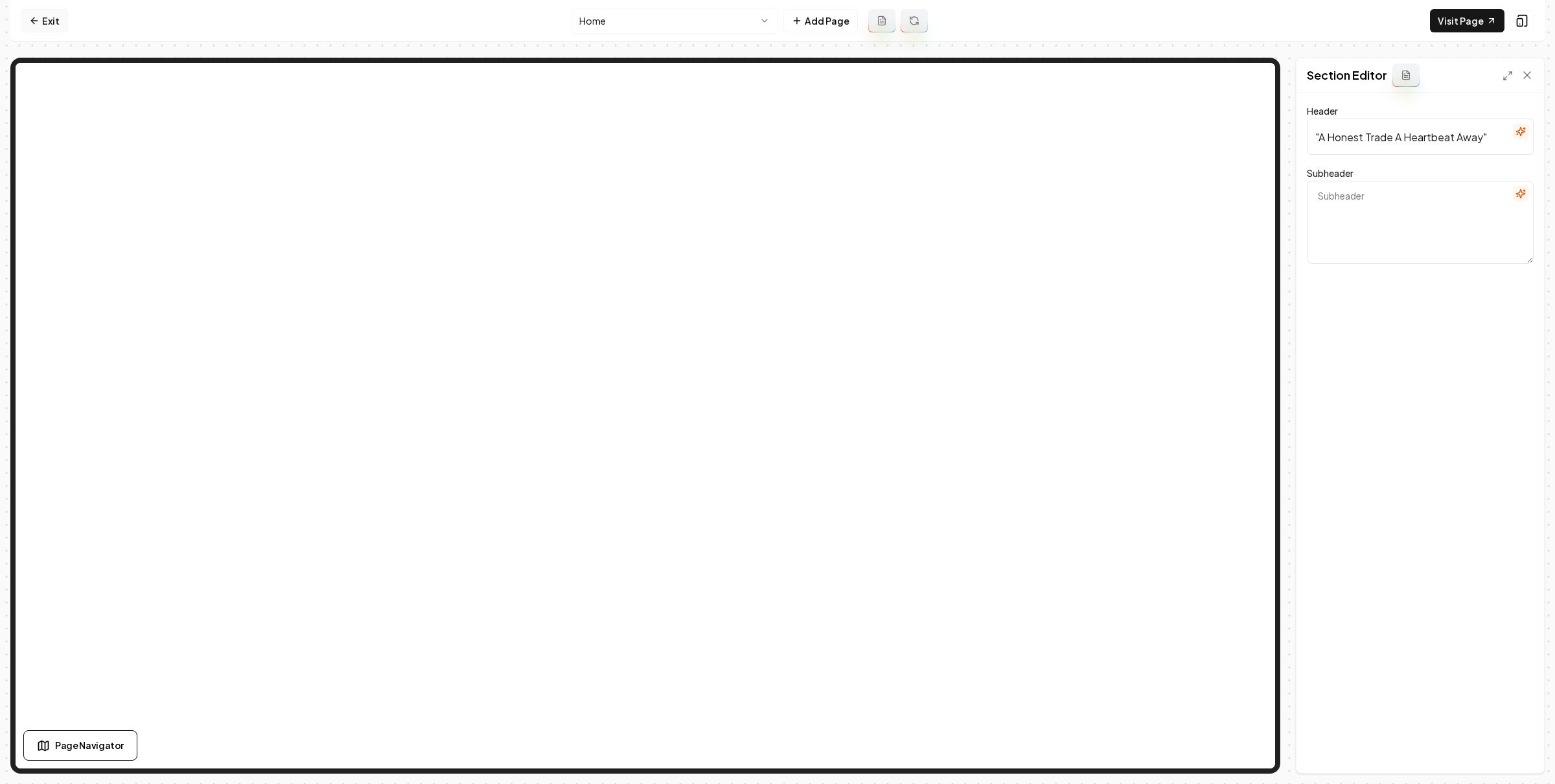
click at [52, 20] on link "Exit" at bounding box center [44, 21] width 47 height 24
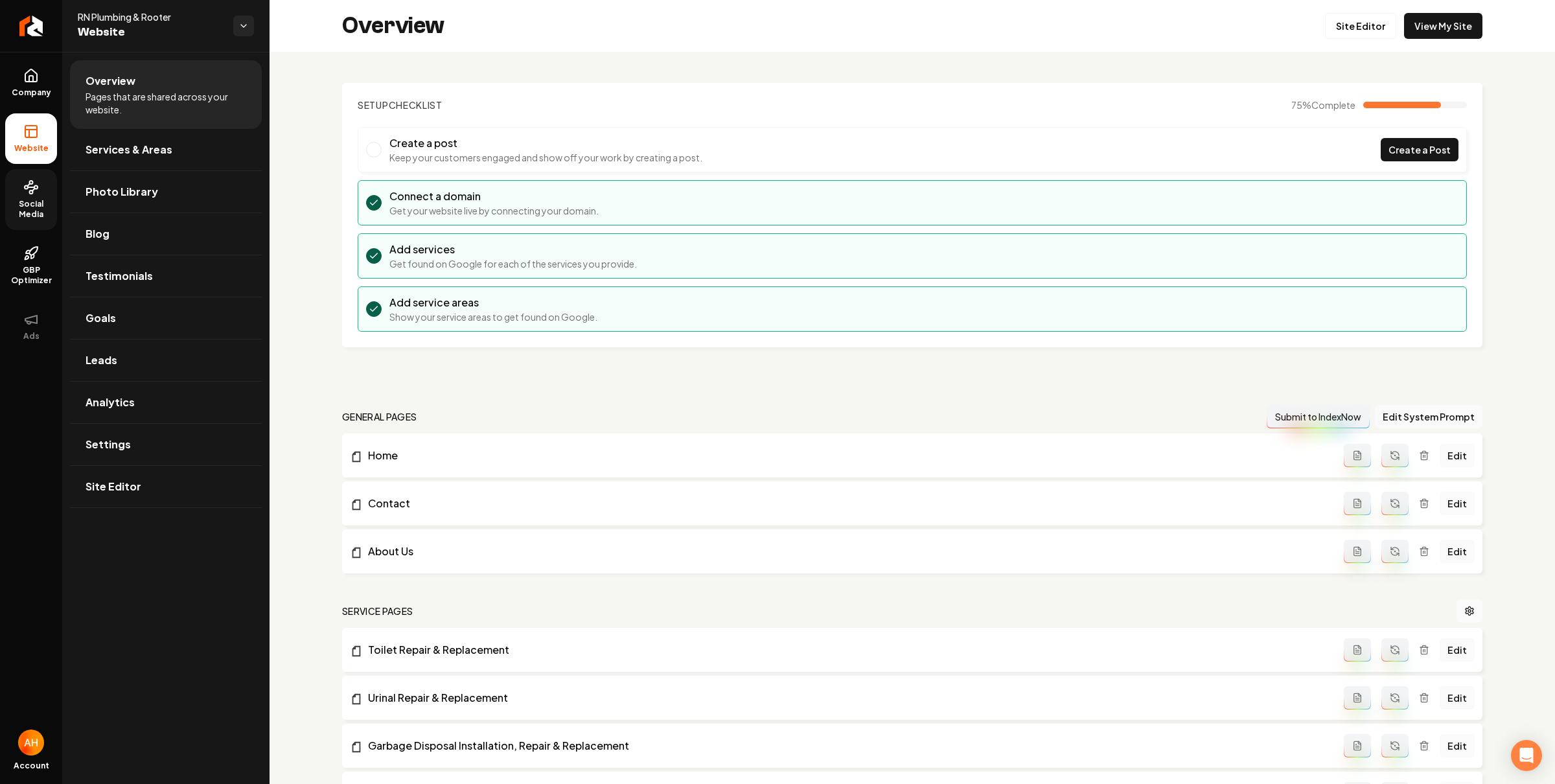
click at [33, 201] on span "Social Media" at bounding box center [31, 209] width 52 height 21
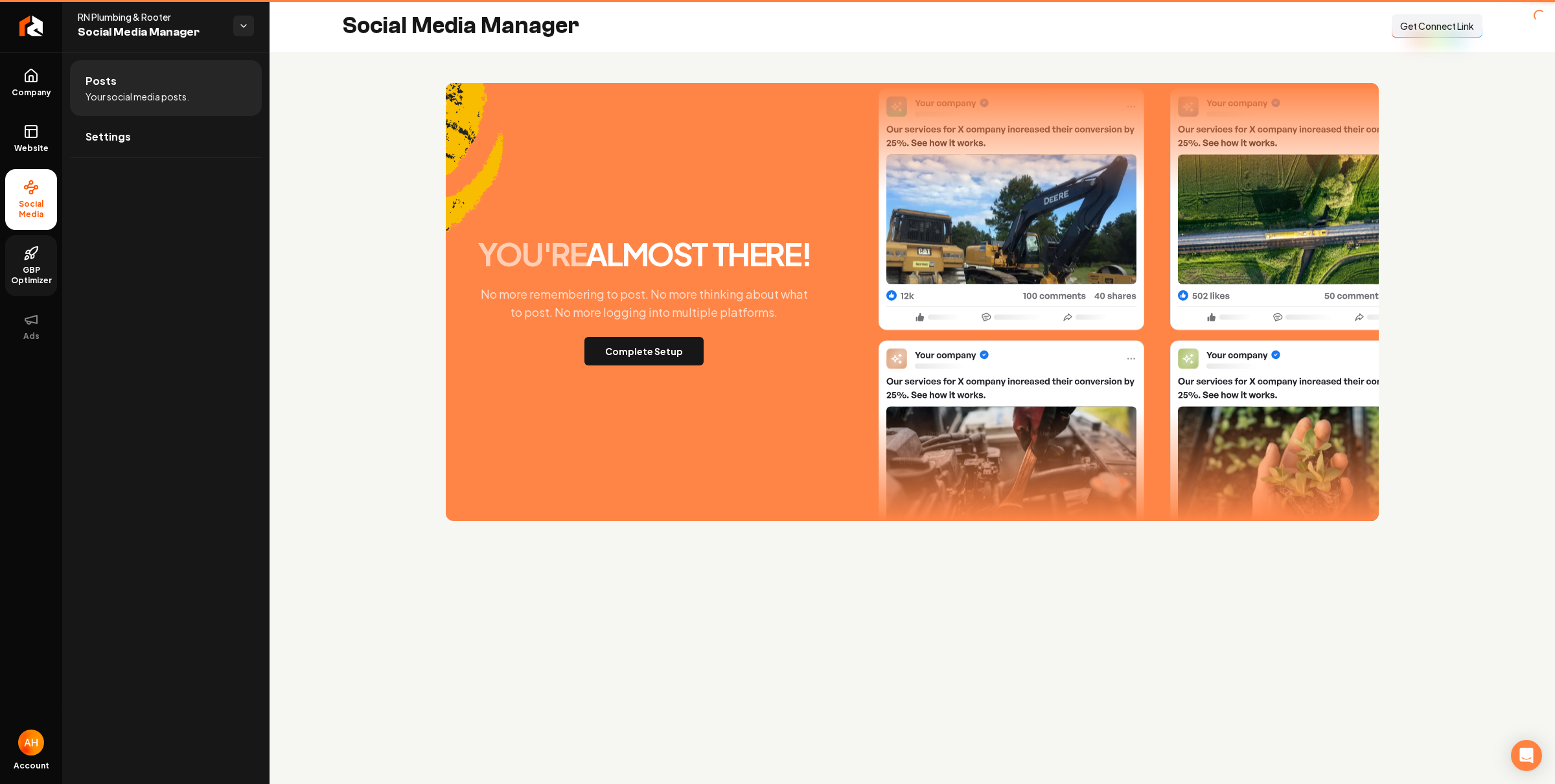
click at [33, 261] on link "GBP Optimizer" at bounding box center [31, 266] width 52 height 61
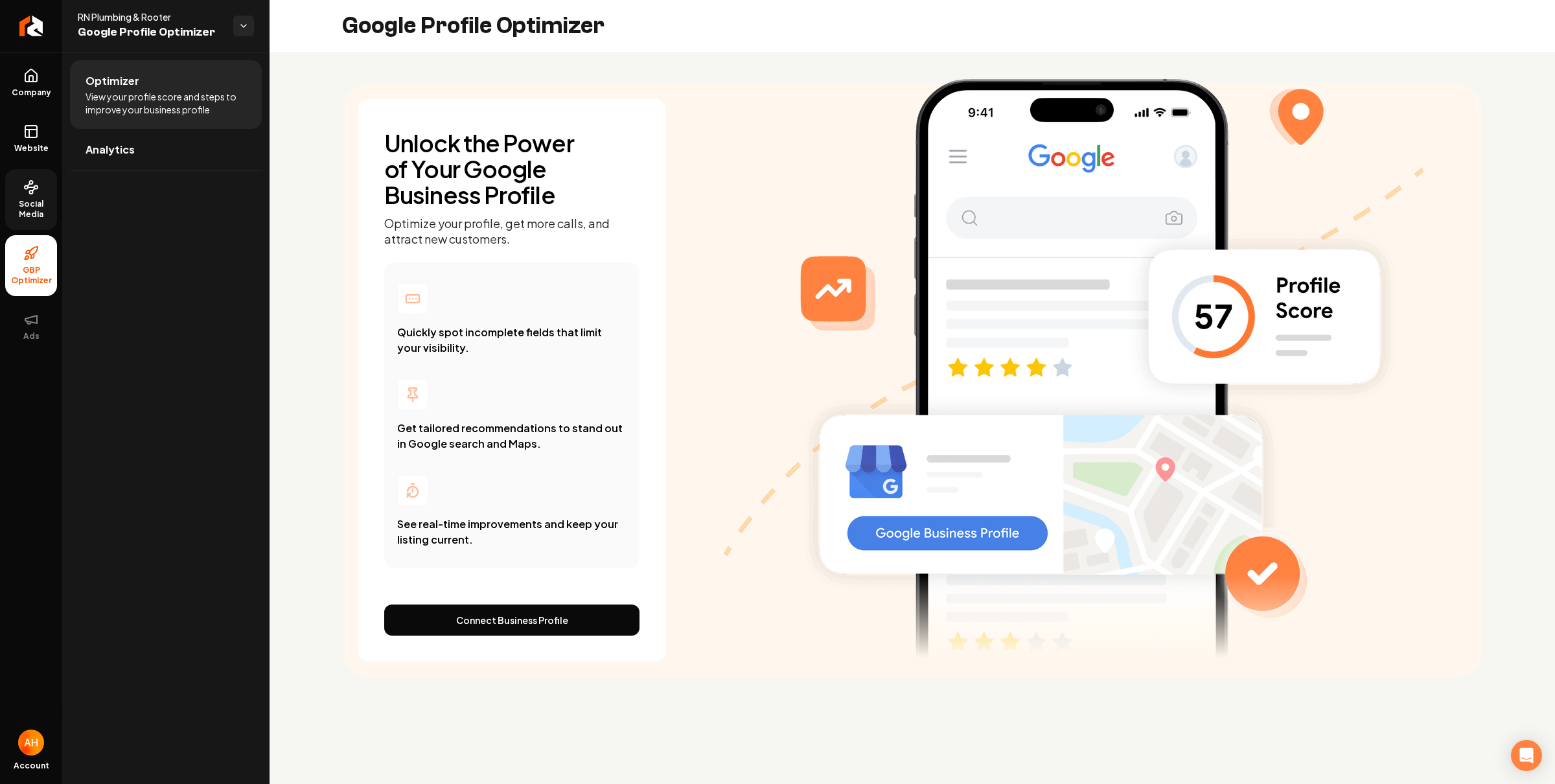
click at [37, 199] on span "Social Media" at bounding box center [31, 209] width 52 height 21
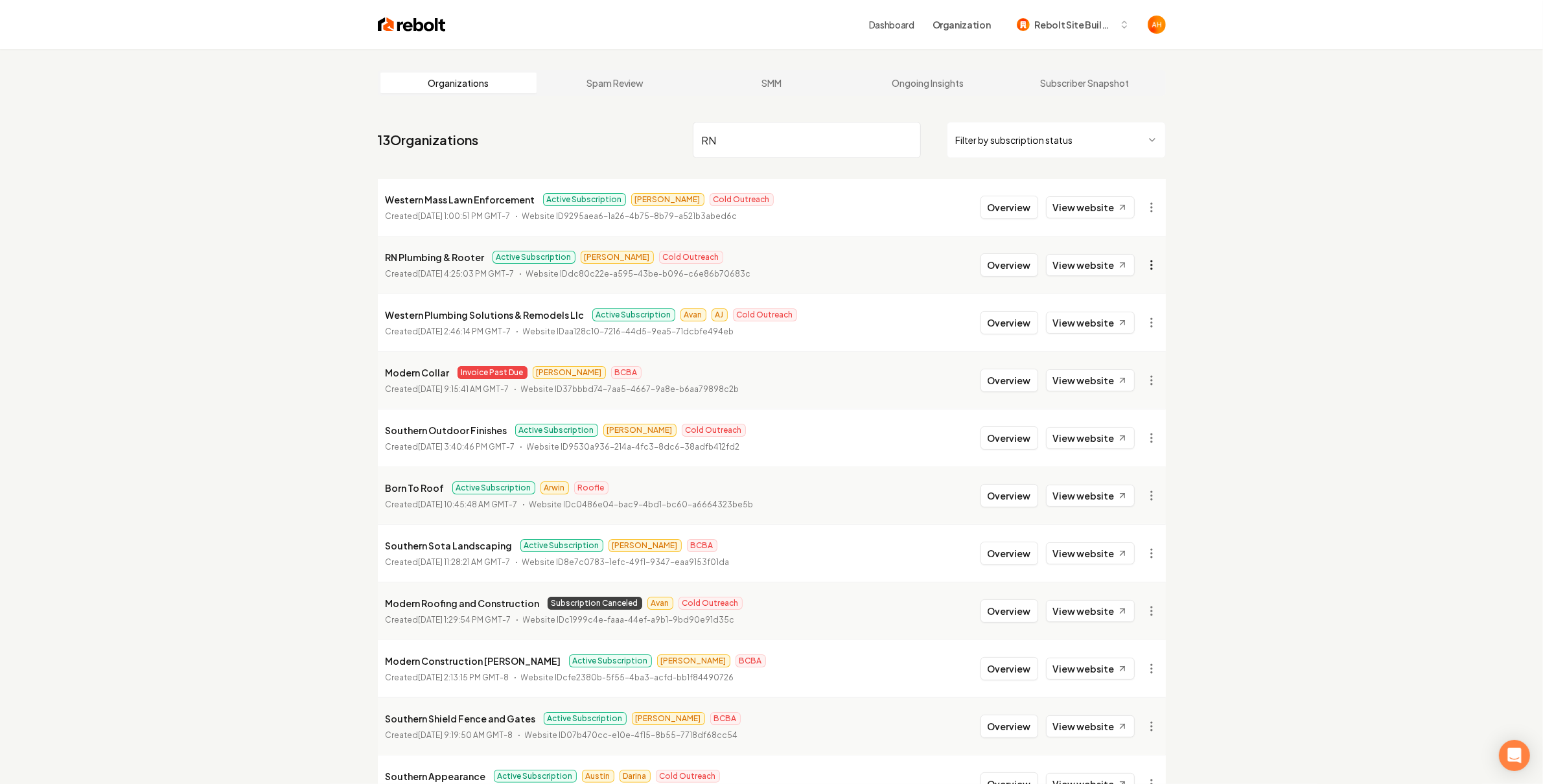
type input "RN"
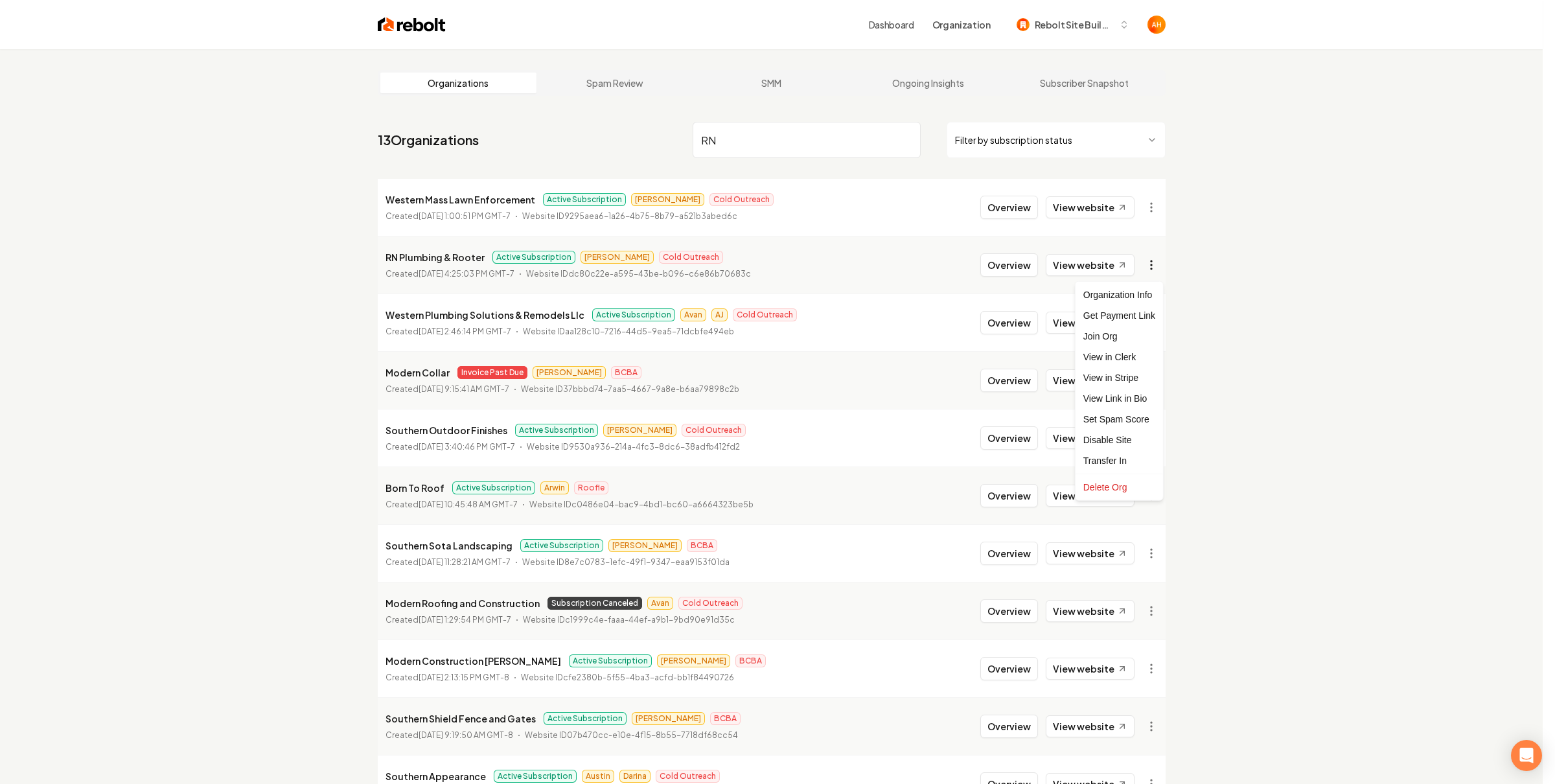
click at [1147, 270] on html "Dashboard Organization Rebolt Site Builder Organizations Spam Review SMM Ongoin…" at bounding box center [778, 392] width 1555 height 784
click at [1121, 378] on link "View in Stripe" at bounding box center [1119, 377] width 82 height 21
